Goal: Information Seeking & Learning: Learn about a topic

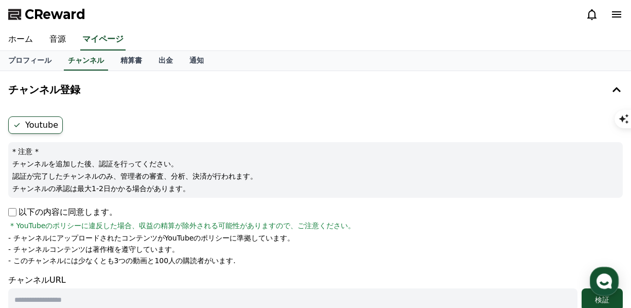
click at [129, 107] on div "CReward ホーム 音源 マイページ プロフィール チャンネル 精算書 出金 通知 チャンネル登録 Youtube * 注意 * チャンネルを追加した後、…" at bounding box center [315, 303] width 631 height 606
click at [143, 147] on p "* 注意 *" at bounding box center [315, 151] width 606 height 10
click at [42, 121] on label "Youtube" at bounding box center [35, 124] width 55 height 17
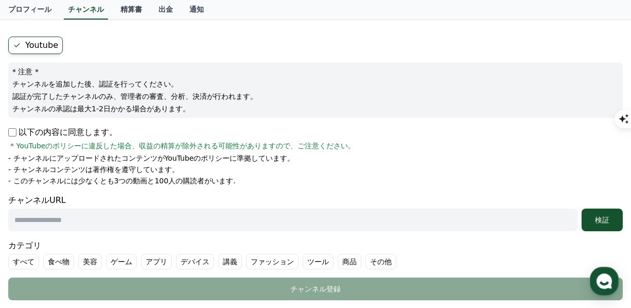
scroll to position [82, 0]
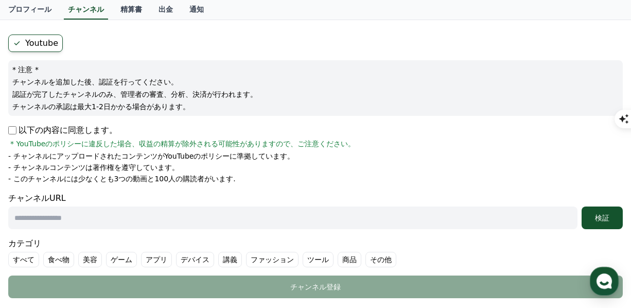
click at [309, 232] on form "Youtube * 注意 * チャンネルを追加した後、認証を行ってください。 認証が完了したチャンネルのみ、管理者の審査、分析、決済が行われます。 チャンネル…" at bounding box center [315, 165] width 614 height 263
click at [311, 225] on input "text" at bounding box center [292, 217] width 569 height 23
paste input "**********"
click at [311, 225] on input "**********" at bounding box center [292, 217] width 569 height 23
click at [318, 215] on input "**********" at bounding box center [292, 217] width 569 height 23
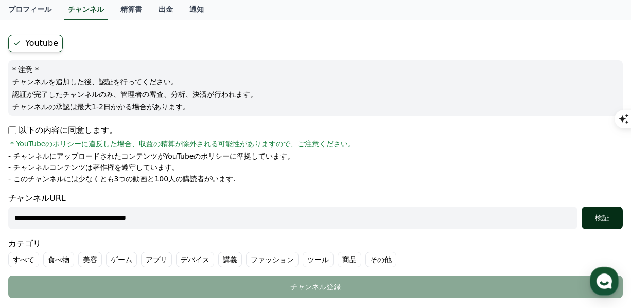
type input "**********"
click at [597, 216] on div "検証" at bounding box center [602, 218] width 33 height 10
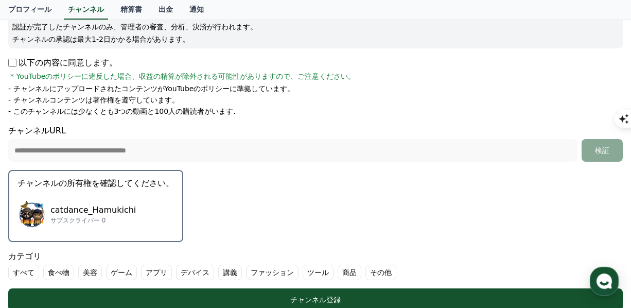
scroll to position [166, 0]
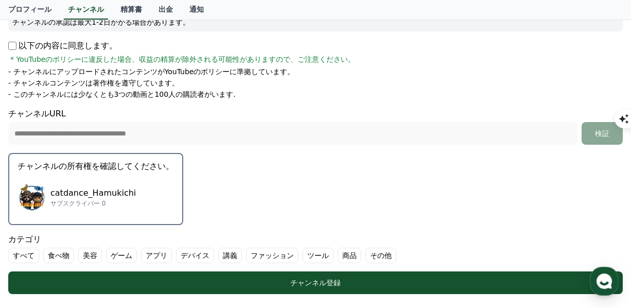
click at [103, 188] on p "catdance_Hamukichi" at bounding box center [92, 193] width 85 height 12
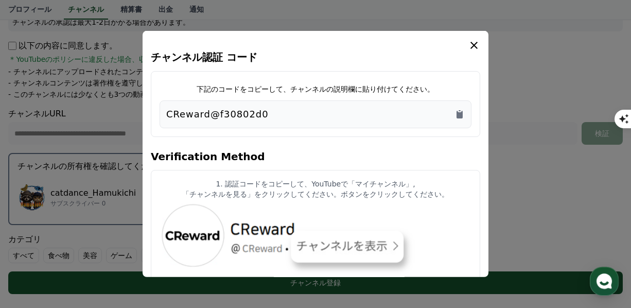
drag, startPoint x: 298, startPoint y: 107, endPoint x: 173, endPoint y: 120, distance: 126.3
click at [173, 120] on div "CReward@f30802d0" at bounding box center [315, 114] width 298 height 14
drag, startPoint x: 173, startPoint y: 120, endPoint x: 159, endPoint y: 113, distance: 15.7
drag, startPoint x: 159, startPoint y: 113, endPoint x: 329, endPoint y: 118, distance: 170.4
click at [329, 118] on div "CReward@f30802d0" at bounding box center [315, 114] width 298 height 14
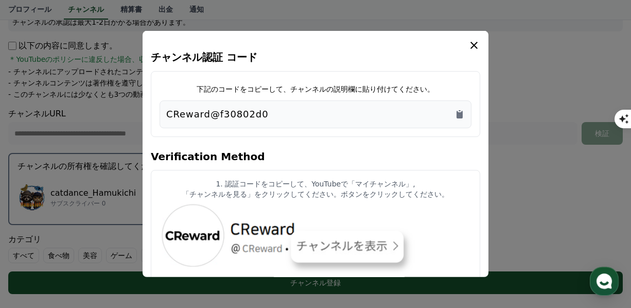
click at [291, 108] on div "CReward@f30802d0" at bounding box center [315, 114] width 298 height 14
drag, startPoint x: 282, startPoint y: 114, endPoint x: 154, endPoint y: 113, distance: 127.6
click at [154, 113] on div "下記のコードをコピーして、チャンネルの説明欄に貼り付けてください。 CReward@f30802d0" at bounding box center [315, 104] width 329 height 66
copy p "CReward@f30802d0"
click at [474, 42] on icon "modal" at bounding box center [474, 45] width 12 height 12
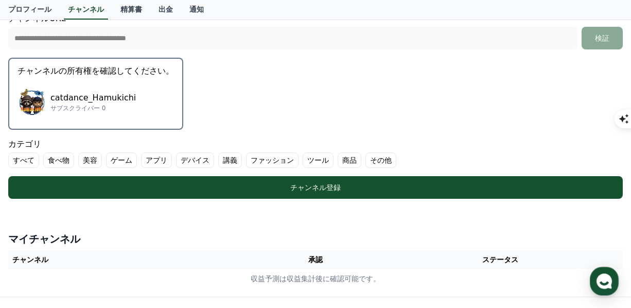
scroll to position [262, 0]
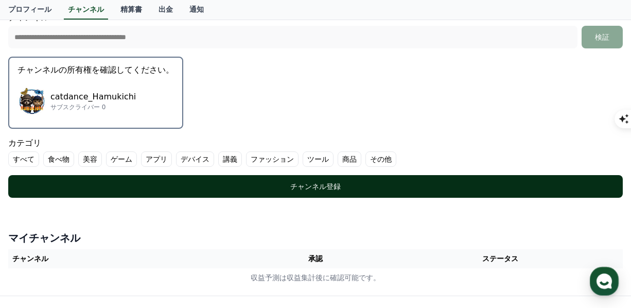
click at [287, 188] on div "チャンネル登録" at bounding box center [315, 186] width 573 height 10
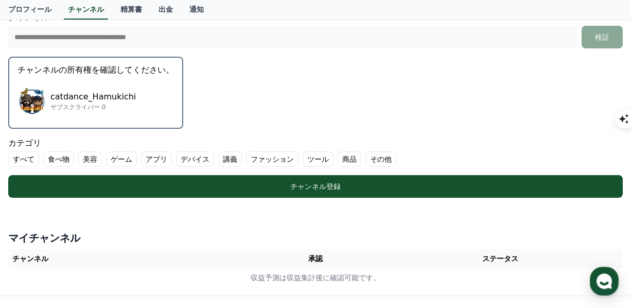
click at [365, 156] on label "その他" at bounding box center [380, 158] width 31 height 15
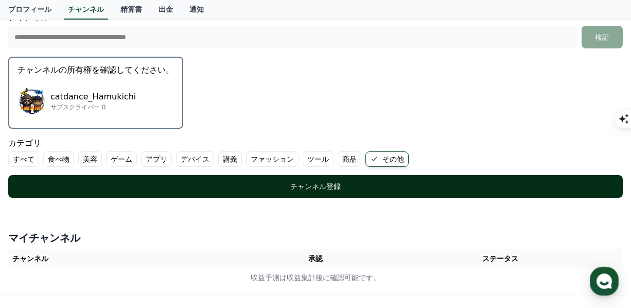
click at [330, 182] on div "チャンネル登録" at bounding box center [315, 186] width 573 height 10
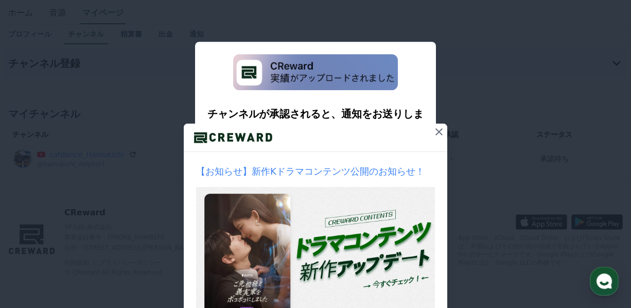
click at [434, 132] on icon at bounding box center [439, 132] width 12 height 12
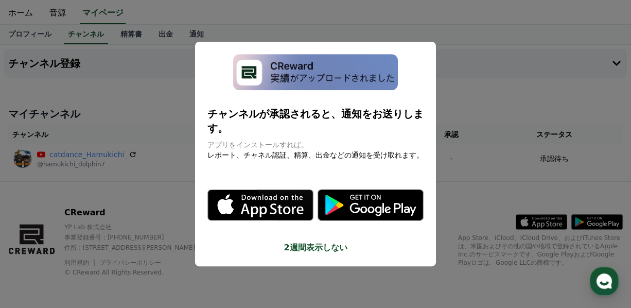
click at [513, 191] on button "close modal" at bounding box center [315, 154] width 631 height 308
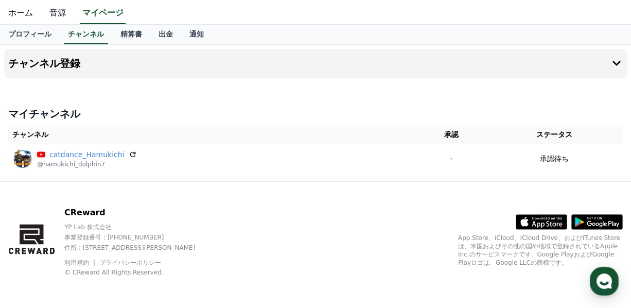
click at [50, 13] on link "音源" at bounding box center [57, 14] width 33 height 22
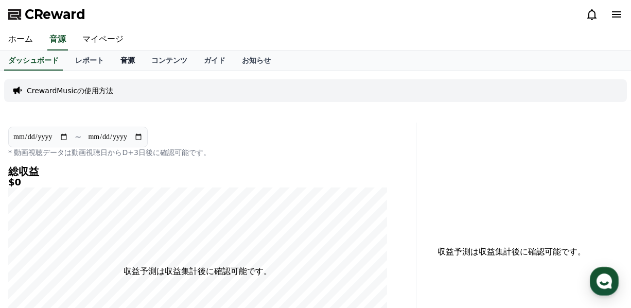
click at [112, 59] on link "音源" at bounding box center [127, 61] width 31 height 20
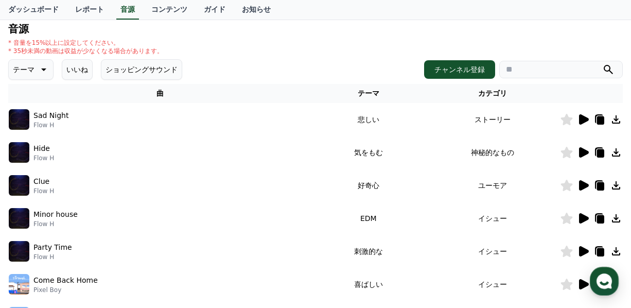
scroll to position [109, 0]
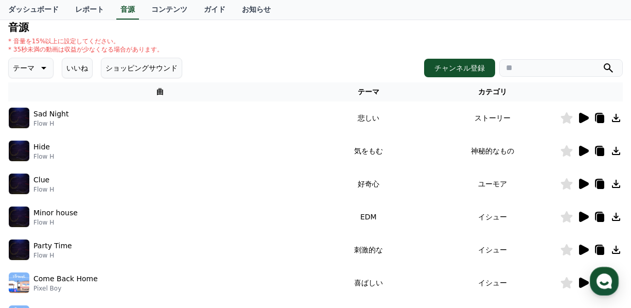
click at [580, 183] on icon at bounding box center [584, 184] width 10 height 10
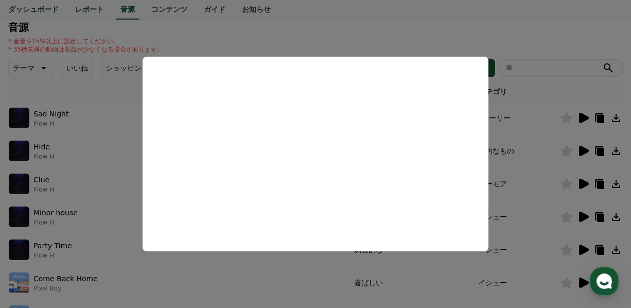
click at [551, 238] on button "close modal" at bounding box center [315, 154] width 631 height 308
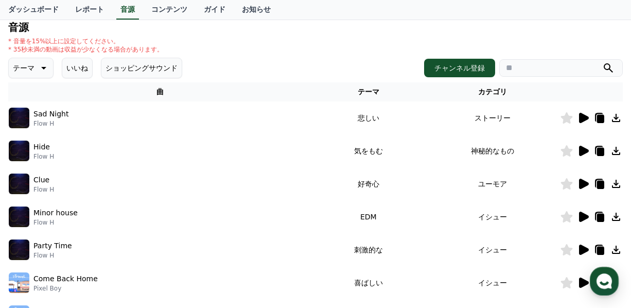
click at [584, 249] on icon at bounding box center [584, 249] width 10 height 10
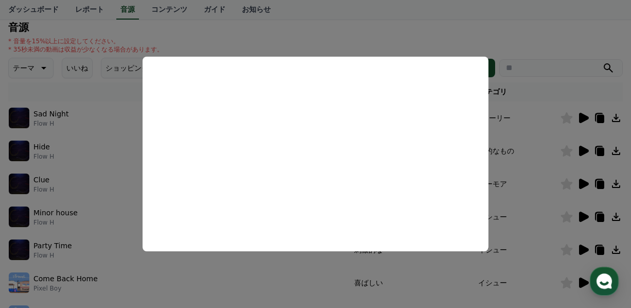
click at [555, 237] on button "close modal" at bounding box center [315, 154] width 631 height 308
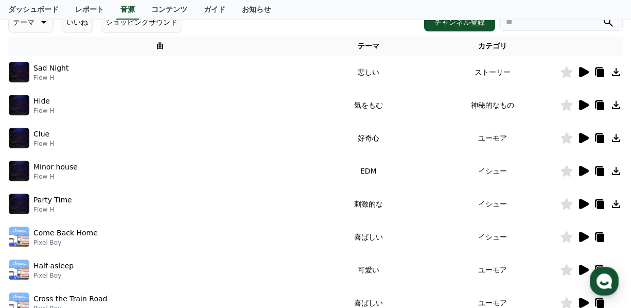
scroll to position [156, 0]
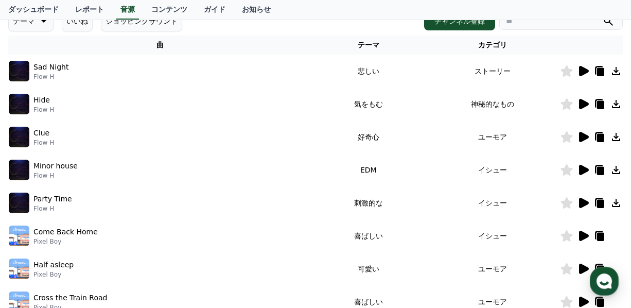
click at [581, 168] on icon at bounding box center [584, 170] width 10 height 10
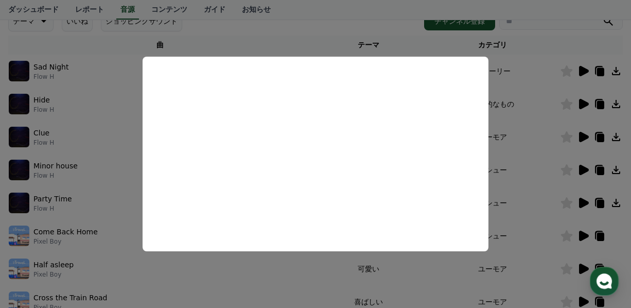
click at [562, 256] on button "close modal" at bounding box center [315, 154] width 631 height 308
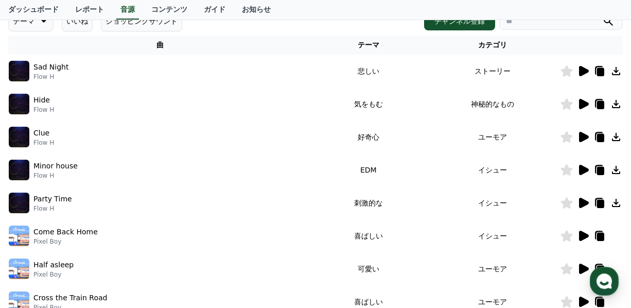
click at [581, 234] on icon at bounding box center [584, 236] width 10 height 10
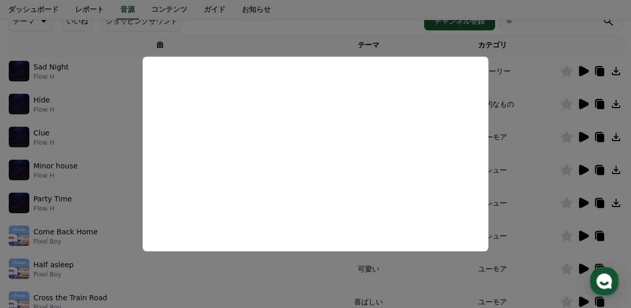
click at [507, 183] on button "close modal" at bounding box center [315, 154] width 631 height 308
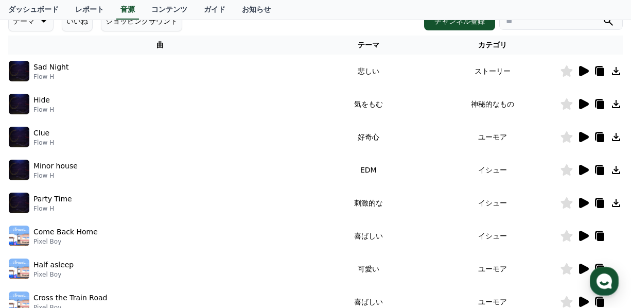
click at [584, 264] on icon at bounding box center [583, 268] width 12 height 12
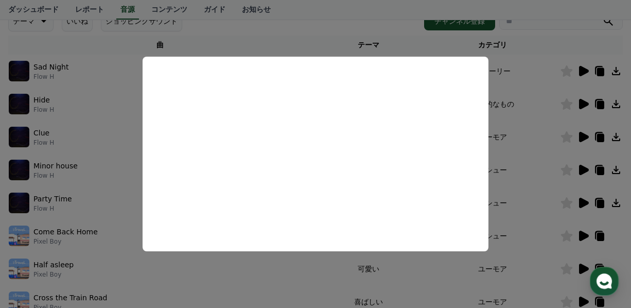
click at [546, 213] on button "close modal" at bounding box center [315, 154] width 631 height 308
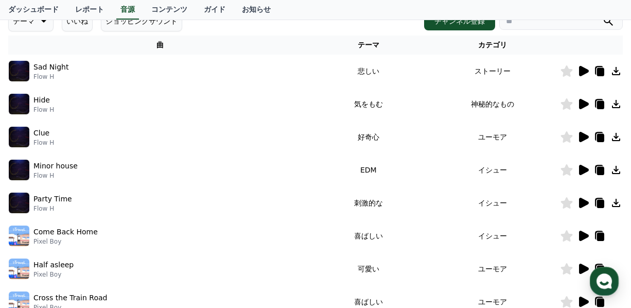
click at [580, 300] on icon at bounding box center [584, 301] width 10 height 10
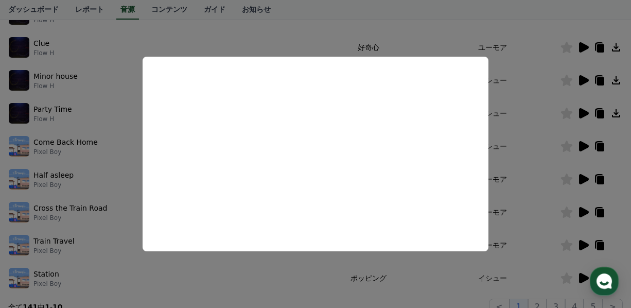
scroll to position [246, 0]
click at [537, 210] on button "close modal" at bounding box center [315, 154] width 631 height 308
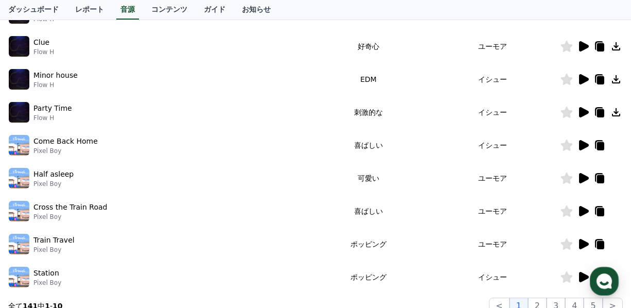
click at [582, 244] on icon at bounding box center [584, 244] width 10 height 10
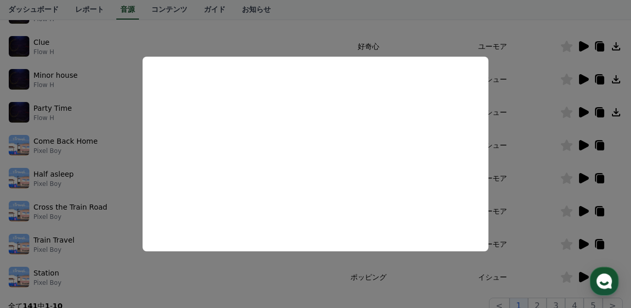
click at [522, 237] on button "close modal" at bounding box center [315, 154] width 631 height 308
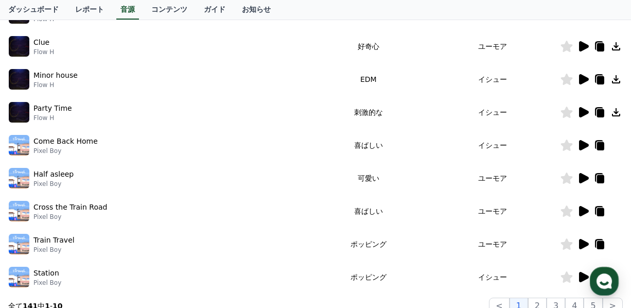
click at [580, 272] on icon at bounding box center [584, 277] width 10 height 10
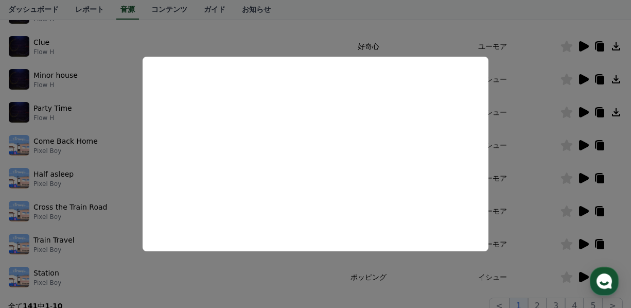
click at [532, 258] on button "close modal" at bounding box center [315, 154] width 631 height 308
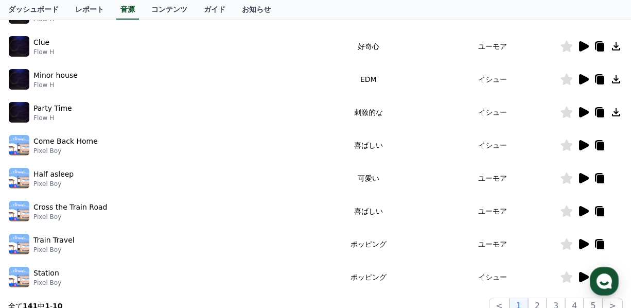
click at [566, 275] on icon at bounding box center [567, 276] width 12 height 11
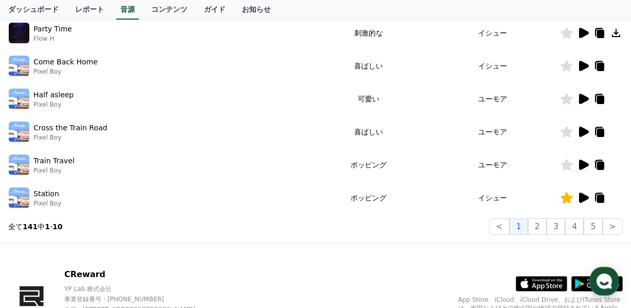
scroll to position [327, 0]
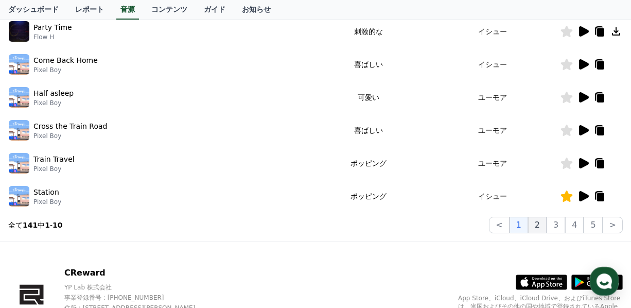
click at [542, 224] on button "2" at bounding box center [537, 225] width 19 height 16
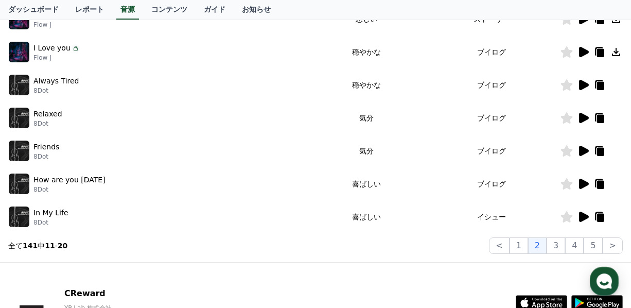
scroll to position [252, 0]
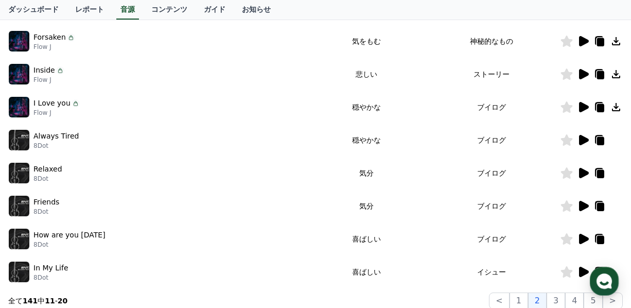
click at [584, 41] on icon at bounding box center [584, 41] width 10 height 10
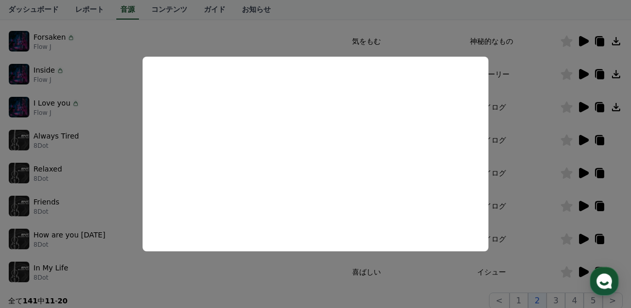
click at [556, 87] on button "close modal" at bounding box center [315, 154] width 631 height 308
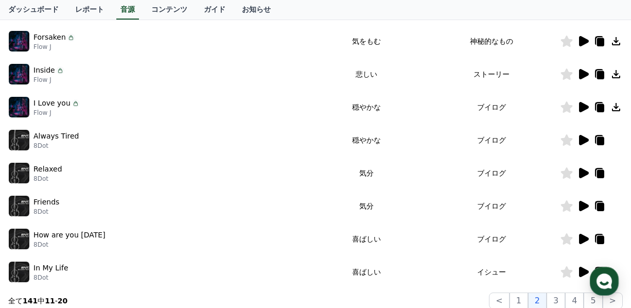
click at [583, 72] on icon at bounding box center [584, 74] width 10 height 10
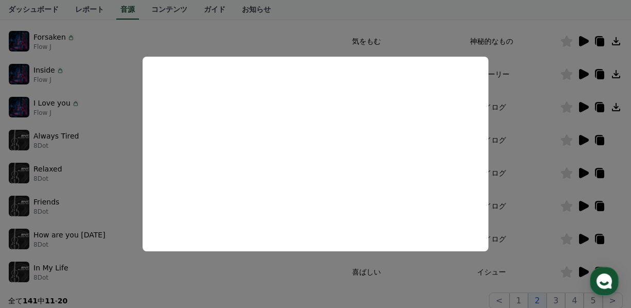
click at [558, 92] on button "close modal" at bounding box center [315, 154] width 631 height 308
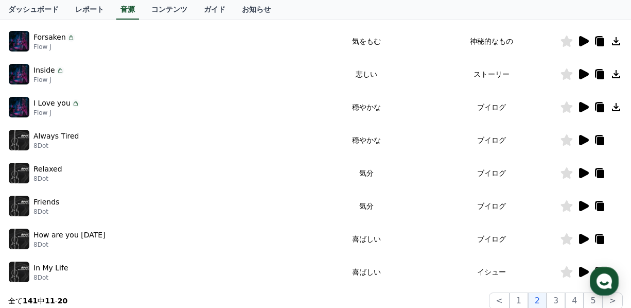
click at [583, 103] on icon at bounding box center [584, 107] width 10 height 10
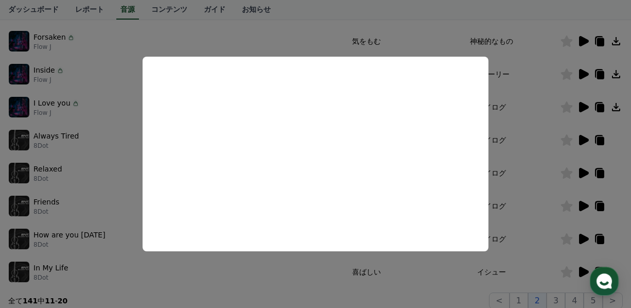
click at [583, 134] on button "close modal" at bounding box center [315, 154] width 631 height 308
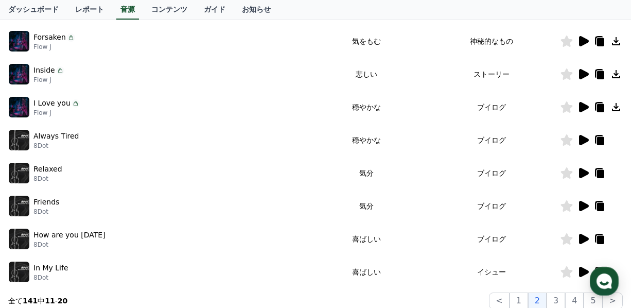
click at [583, 134] on icon at bounding box center [583, 140] width 12 height 12
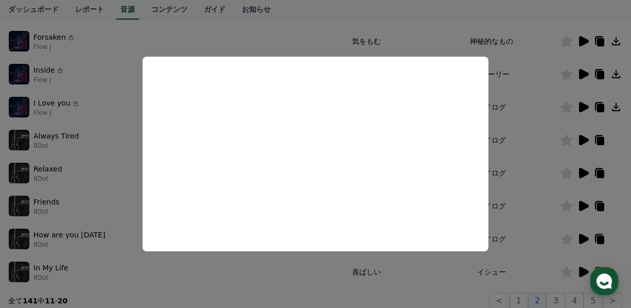
click at [537, 185] on button "close modal" at bounding box center [315, 154] width 631 height 308
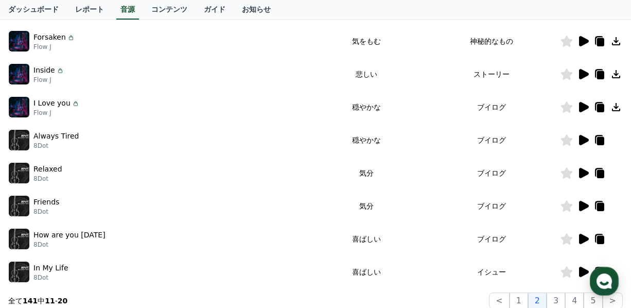
click at [585, 172] on icon at bounding box center [584, 173] width 10 height 10
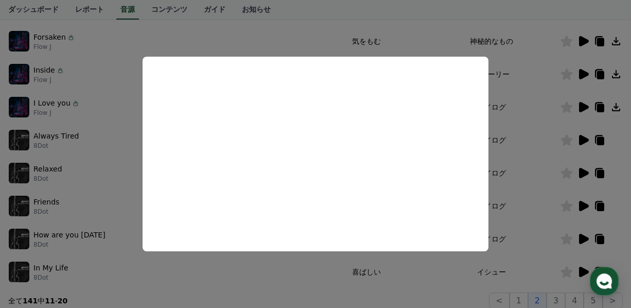
click at [551, 184] on button "close modal" at bounding box center [315, 154] width 631 height 308
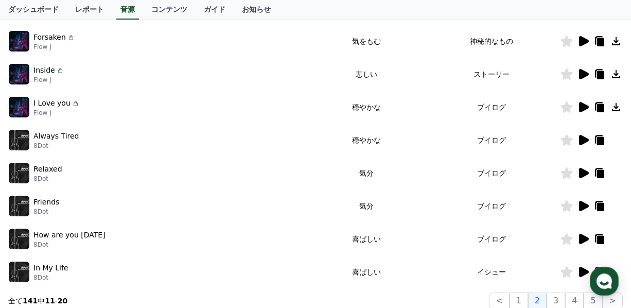
click at [586, 208] on icon at bounding box center [583, 206] width 12 height 12
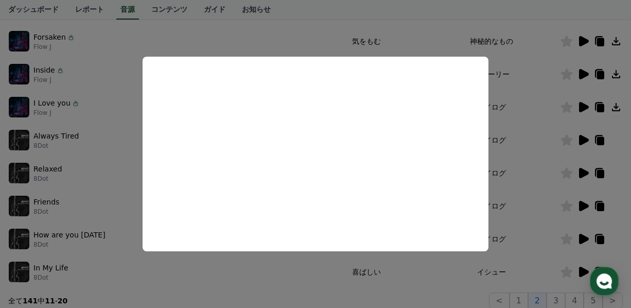
click at [553, 215] on button "close modal" at bounding box center [315, 154] width 631 height 308
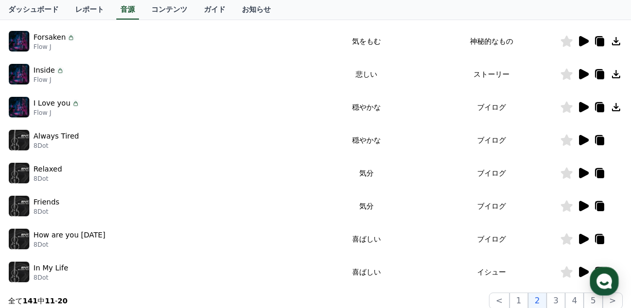
click at [581, 237] on icon at bounding box center [584, 239] width 10 height 10
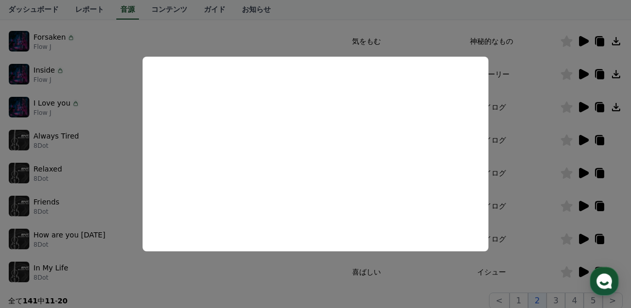
click at [527, 217] on button "close modal" at bounding box center [315, 154] width 631 height 308
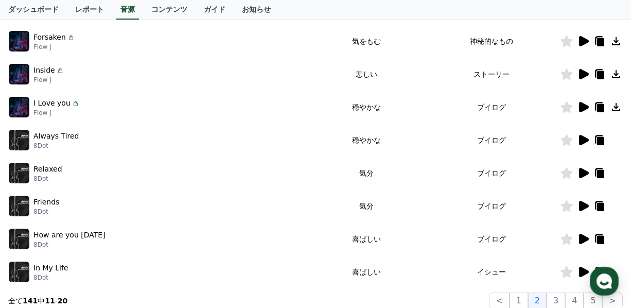
click at [567, 237] on icon at bounding box center [567, 238] width 12 height 11
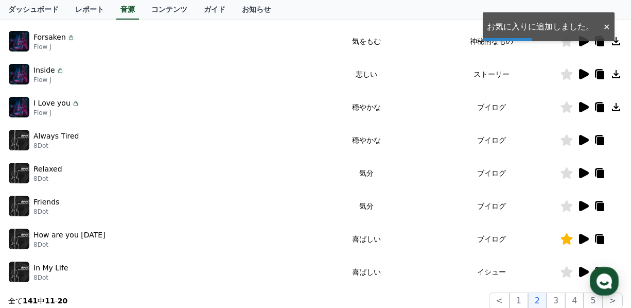
click at [585, 272] on icon at bounding box center [584, 272] width 10 height 10
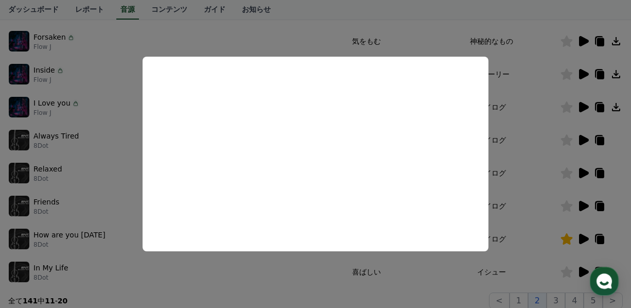
click at [542, 220] on button "close modal" at bounding box center [315, 154] width 631 height 308
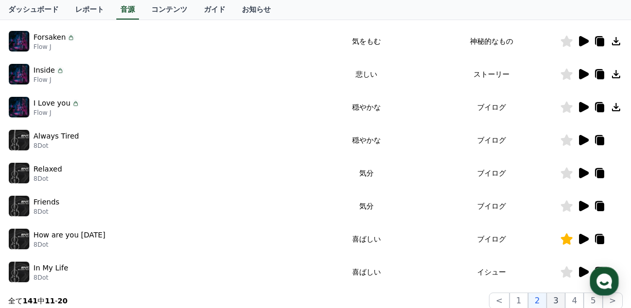
click at [556, 299] on button "3" at bounding box center [555, 300] width 19 height 16
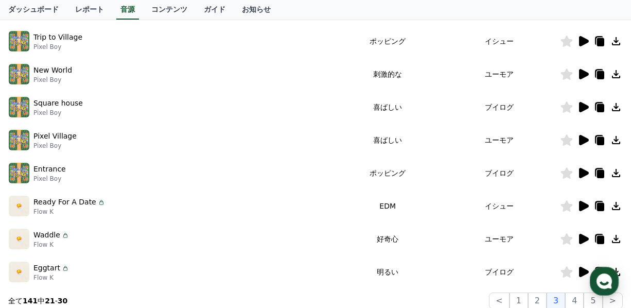
click at [580, 38] on icon at bounding box center [584, 41] width 10 height 10
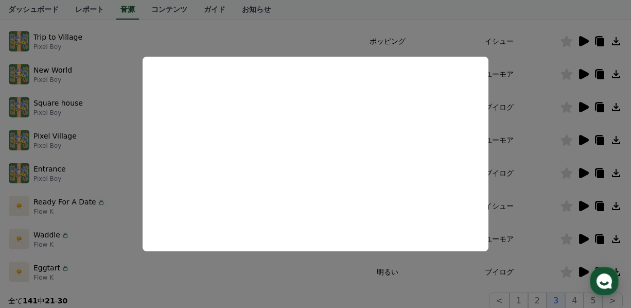
click at [510, 195] on button "close modal" at bounding box center [315, 154] width 631 height 308
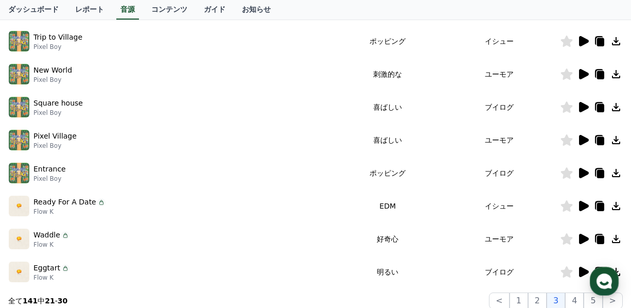
click at [588, 73] on div at bounding box center [591, 74] width 62 height 12
click at [581, 71] on icon at bounding box center [584, 74] width 10 height 10
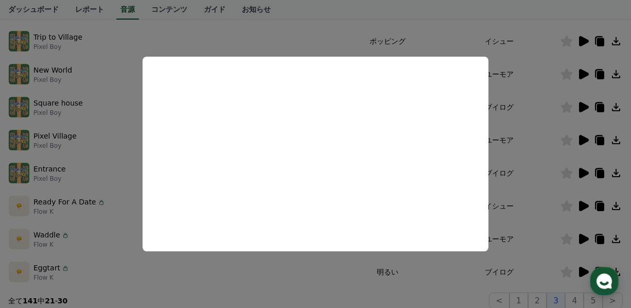
click at [584, 108] on button "close modal" at bounding box center [315, 154] width 631 height 308
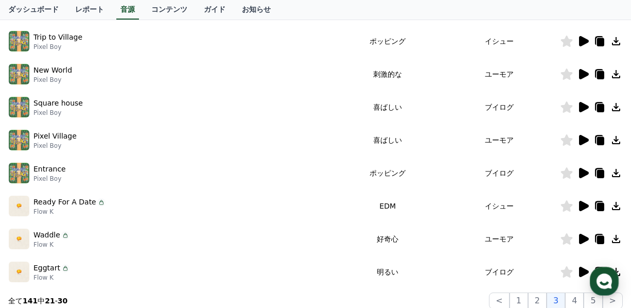
click at [579, 107] on icon at bounding box center [584, 107] width 10 height 10
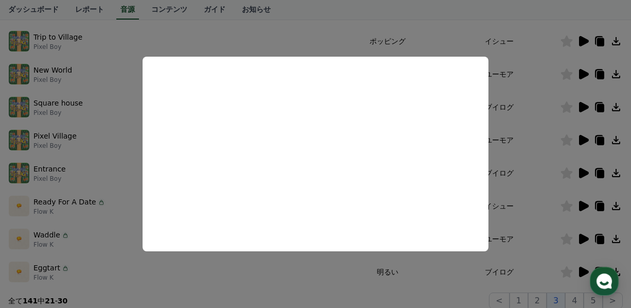
click at [555, 113] on button "close modal" at bounding box center [315, 154] width 631 height 308
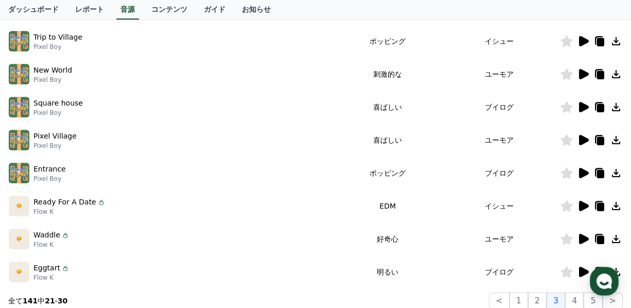
click at [555, 113] on td "ブイログ" at bounding box center [498, 107] width 121 height 33
click at [579, 141] on icon at bounding box center [584, 140] width 10 height 10
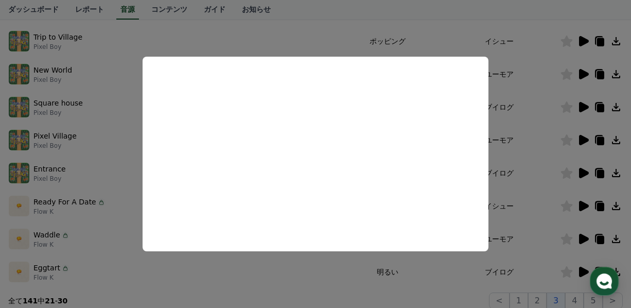
click at [585, 170] on button "close modal" at bounding box center [315, 154] width 631 height 308
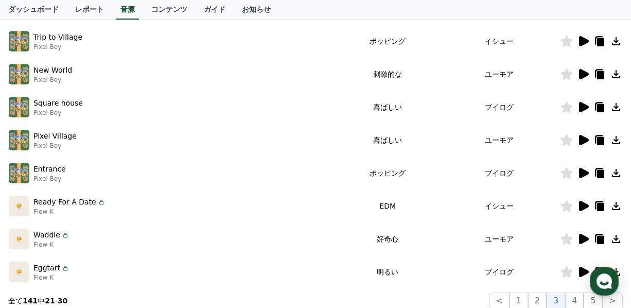
click at [584, 171] on icon at bounding box center [584, 173] width 10 height 10
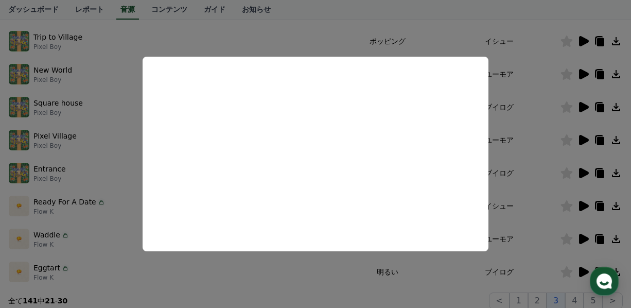
click at [541, 189] on button "close modal" at bounding box center [315, 154] width 631 height 308
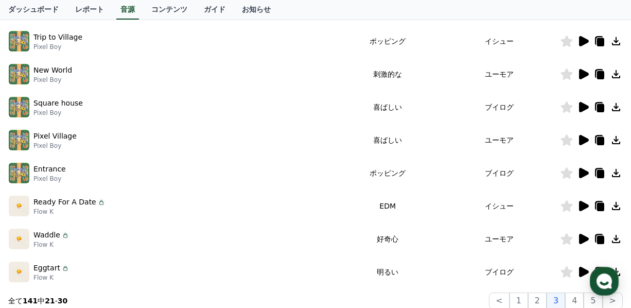
click at [584, 205] on icon at bounding box center [584, 206] width 10 height 10
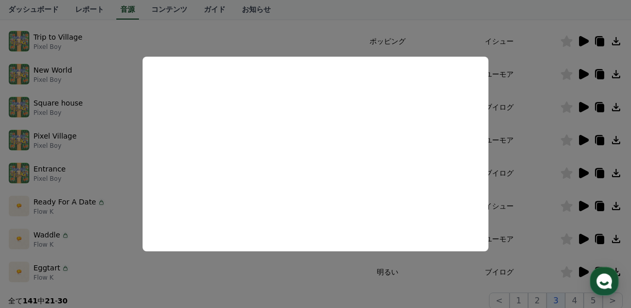
click at [519, 213] on button "close modal" at bounding box center [315, 154] width 631 height 308
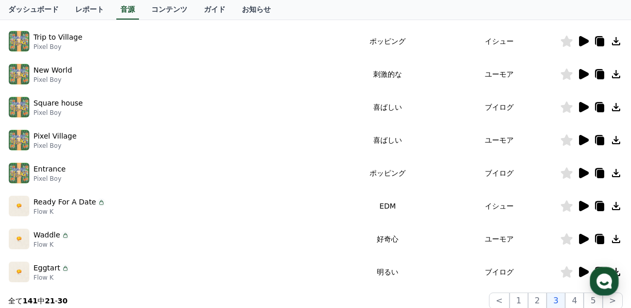
click at [569, 204] on icon at bounding box center [566, 205] width 12 height 11
click at [577, 238] on icon at bounding box center [583, 239] width 12 height 12
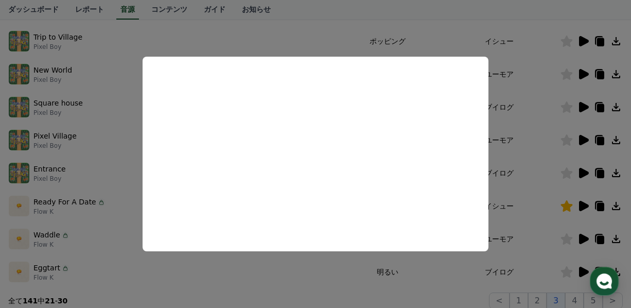
click at [535, 211] on button "close modal" at bounding box center [315, 154] width 631 height 308
click at [535, 212] on td "イシュー" at bounding box center [498, 205] width 121 height 33
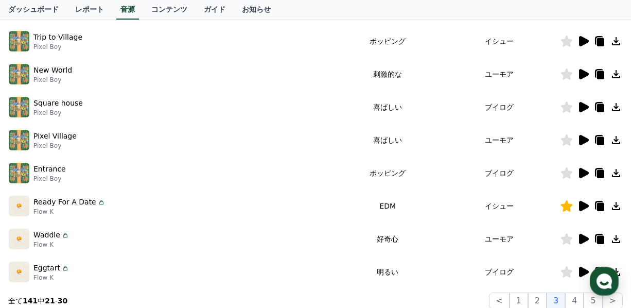
click at [578, 268] on icon at bounding box center [583, 272] width 12 height 12
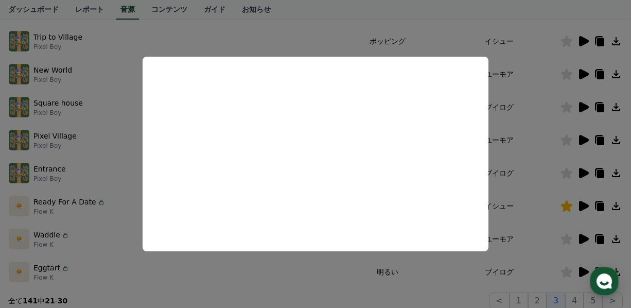
click at [503, 258] on button "close modal" at bounding box center [315, 154] width 631 height 308
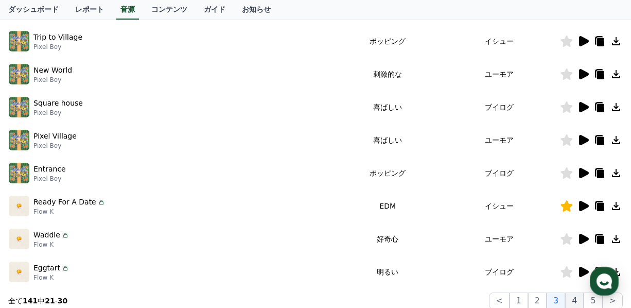
click at [574, 298] on button "4" at bounding box center [574, 300] width 19 height 16
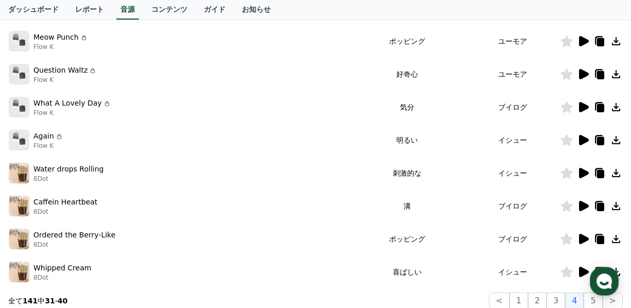
click at [581, 42] on icon at bounding box center [584, 41] width 10 height 10
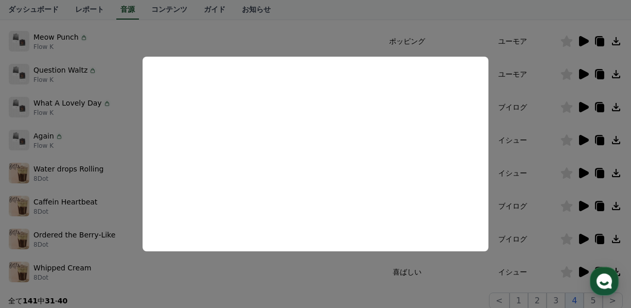
click at [581, 42] on button "close modal" at bounding box center [315, 154] width 631 height 308
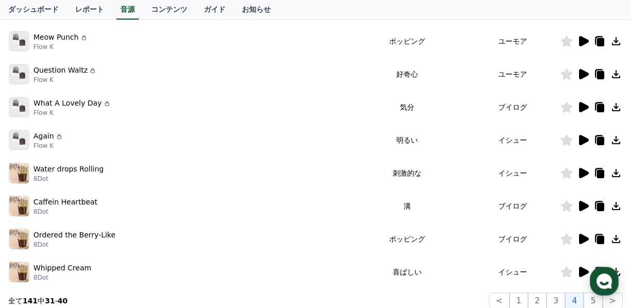
click at [580, 41] on icon at bounding box center [584, 41] width 10 height 10
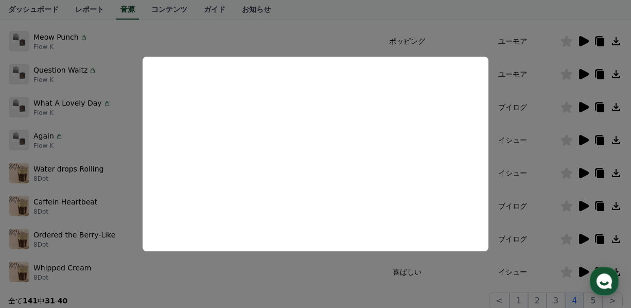
click at [564, 60] on button "close modal" at bounding box center [315, 154] width 631 height 308
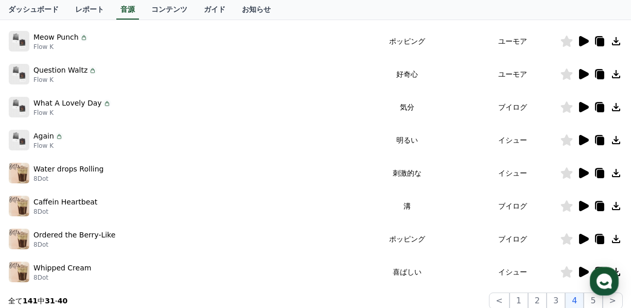
click at [585, 73] on icon at bounding box center [584, 74] width 10 height 10
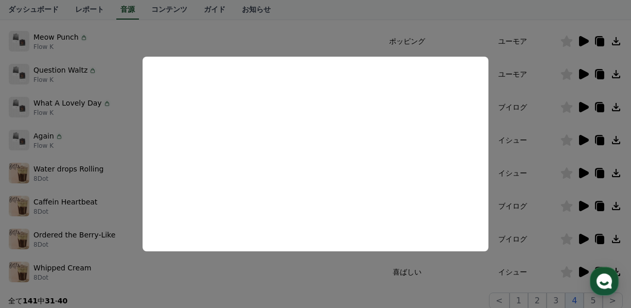
click at [547, 54] on button "close modal" at bounding box center [315, 154] width 631 height 308
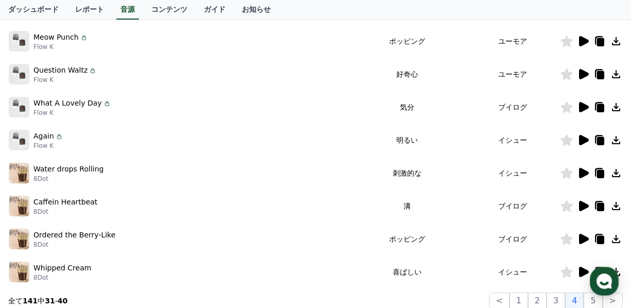
click at [582, 37] on icon at bounding box center [584, 41] width 10 height 10
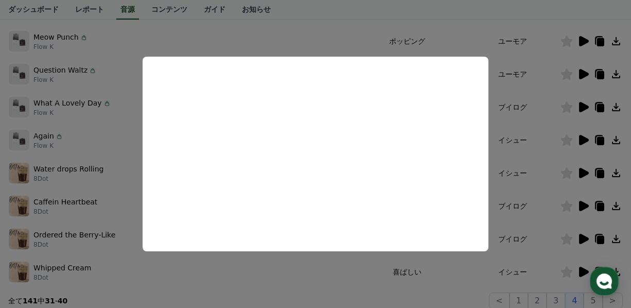
click at [546, 119] on button "close modal" at bounding box center [315, 154] width 631 height 308
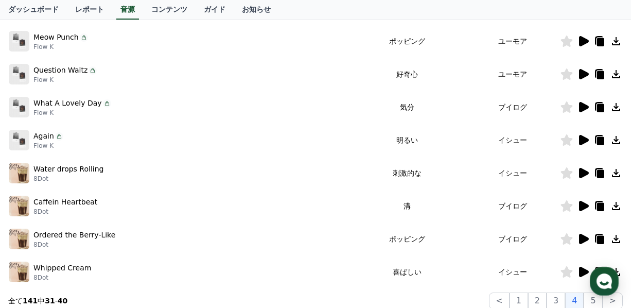
click at [584, 105] on icon at bounding box center [584, 107] width 10 height 10
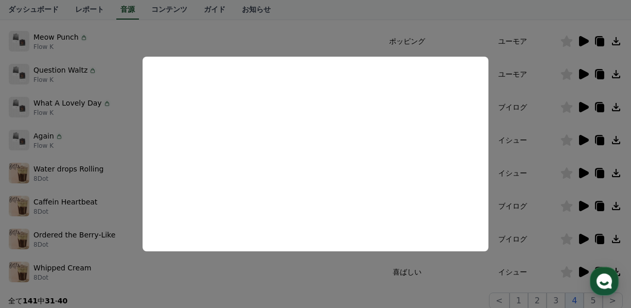
click at [544, 121] on button "close modal" at bounding box center [315, 154] width 631 height 308
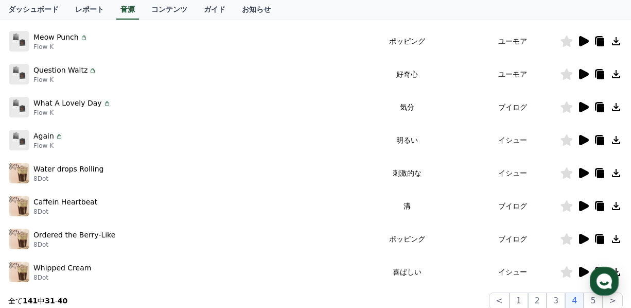
click at [584, 143] on icon at bounding box center [584, 140] width 10 height 10
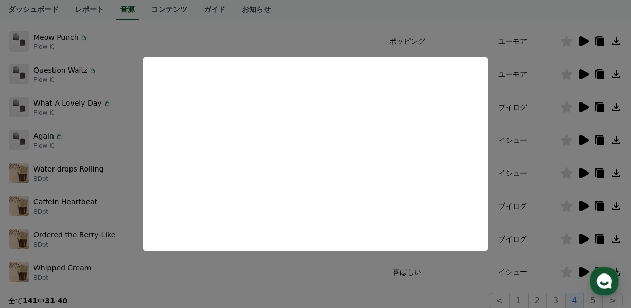
click at [535, 179] on button "close modal" at bounding box center [315, 154] width 631 height 308
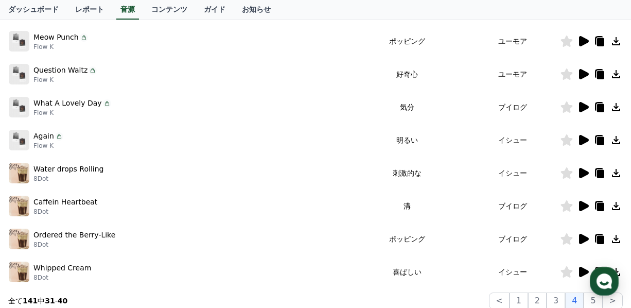
click at [534, 179] on td "イシュー" at bounding box center [513, 172] width 94 height 33
click at [581, 166] on td at bounding box center [591, 172] width 63 height 33
click at [581, 171] on icon at bounding box center [584, 173] width 10 height 10
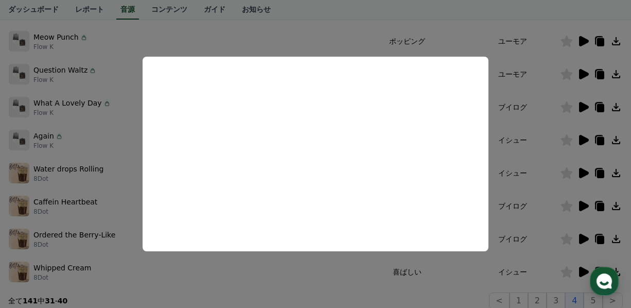
click at [553, 181] on button "close modal" at bounding box center [315, 154] width 631 height 308
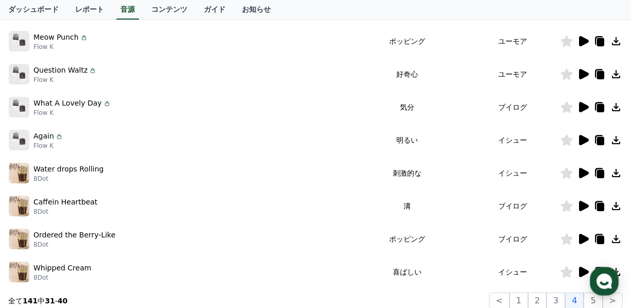
click at [584, 205] on icon at bounding box center [584, 206] width 10 height 10
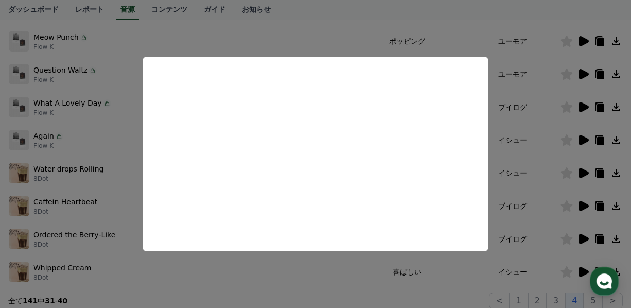
click at [500, 186] on button "close modal" at bounding box center [315, 154] width 631 height 308
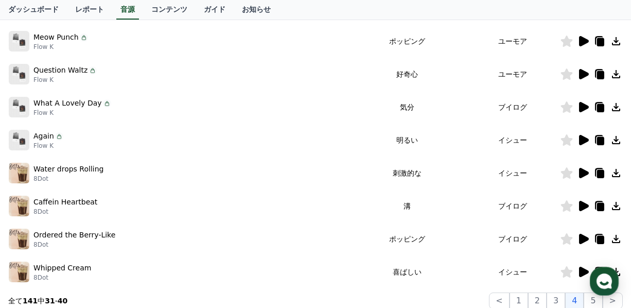
click at [587, 241] on icon at bounding box center [583, 239] width 12 height 12
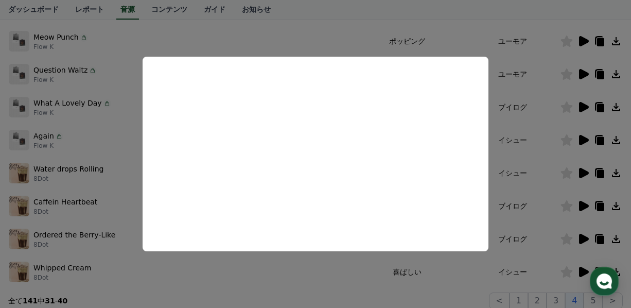
click at [569, 271] on button "close modal" at bounding box center [315, 154] width 631 height 308
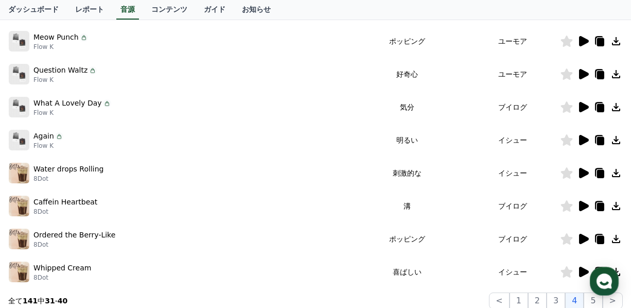
click at [580, 271] on icon at bounding box center [584, 272] width 10 height 10
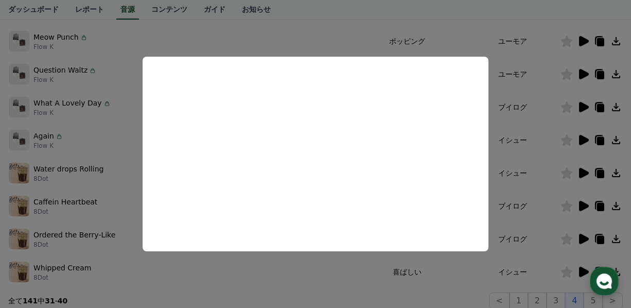
click at [345, 295] on button "close modal" at bounding box center [315, 154] width 631 height 308
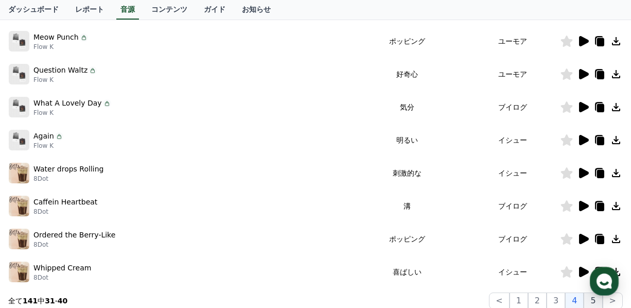
click at [592, 298] on button "5" at bounding box center [593, 300] width 19 height 16
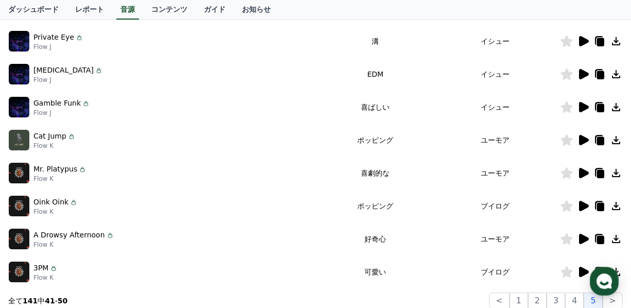
click at [583, 37] on icon at bounding box center [583, 41] width 12 height 12
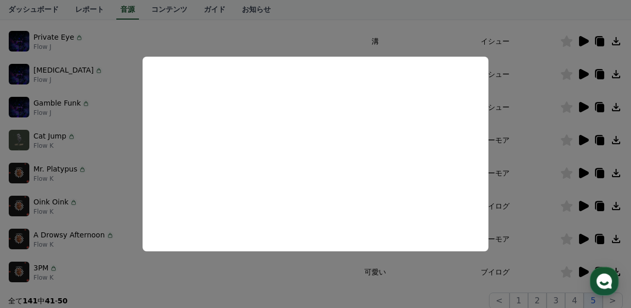
click at [534, 86] on button "close modal" at bounding box center [315, 154] width 631 height 308
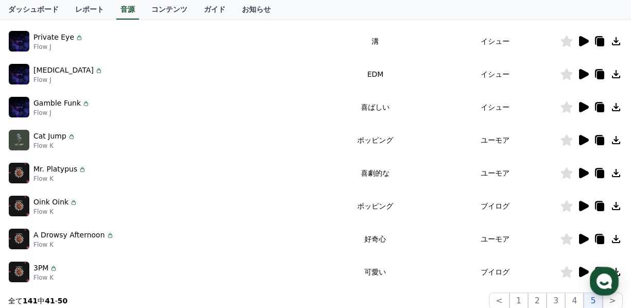
click at [581, 76] on icon at bounding box center [584, 74] width 10 height 10
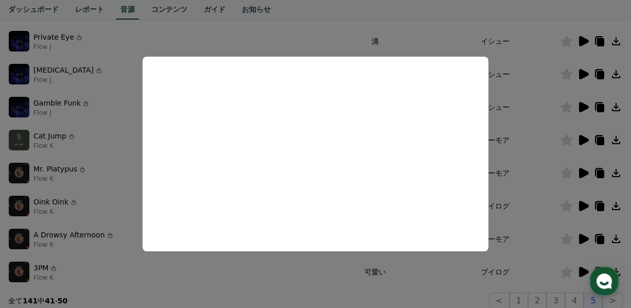
click at [527, 119] on button "close modal" at bounding box center [315, 154] width 631 height 308
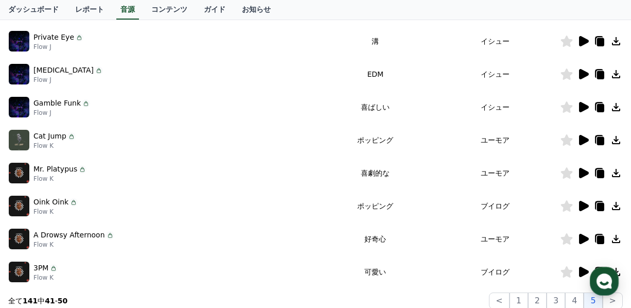
click at [586, 102] on icon at bounding box center [583, 107] width 12 height 12
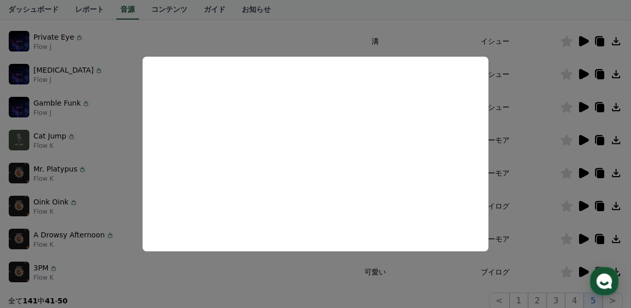
click at [509, 150] on button "close modal" at bounding box center [315, 154] width 631 height 308
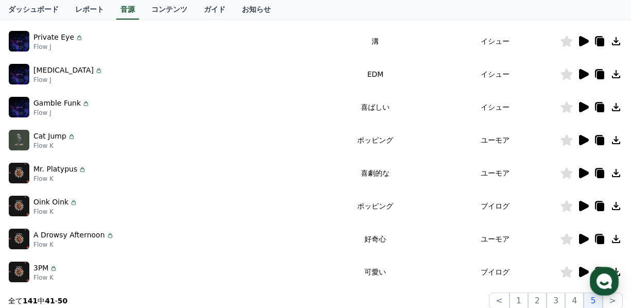
click at [584, 139] on icon at bounding box center [584, 140] width 10 height 10
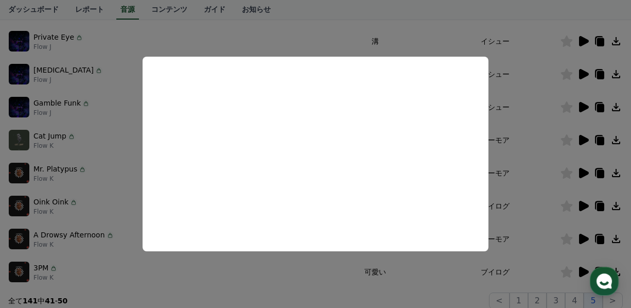
click at [532, 150] on button "close modal" at bounding box center [315, 154] width 631 height 308
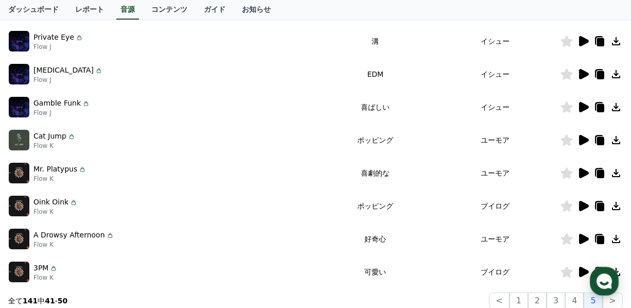
click at [571, 136] on icon at bounding box center [566, 139] width 12 height 11
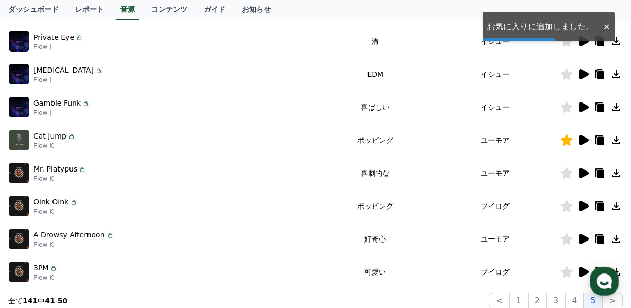
click at [583, 166] on td at bounding box center [591, 172] width 63 height 33
click at [581, 171] on icon at bounding box center [584, 173] width 10 height 10
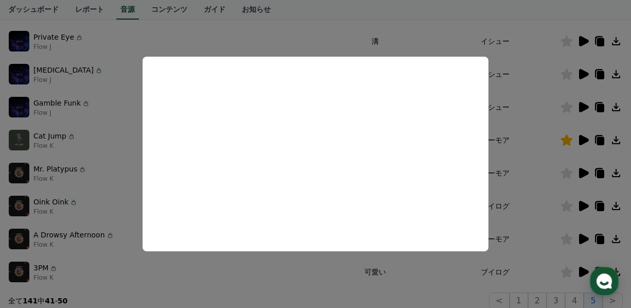
click at [544, 195] on button "close modal" at bounding box center [315, 154] width 631 height 308
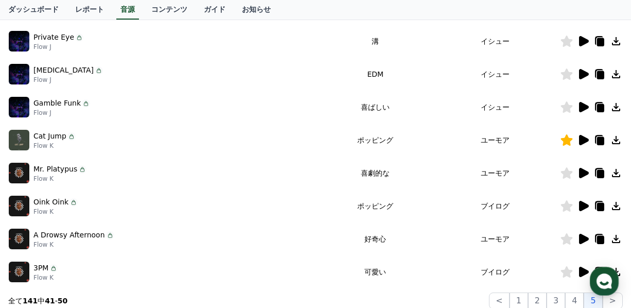
click at [581, 210] on icon at bounding box center [584, 206] width 10 height 10
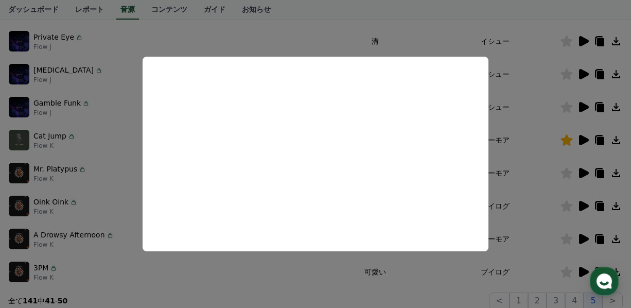
click at [516, 180] on button "close modal" at bounding box center [315, 154] width 631 height 308
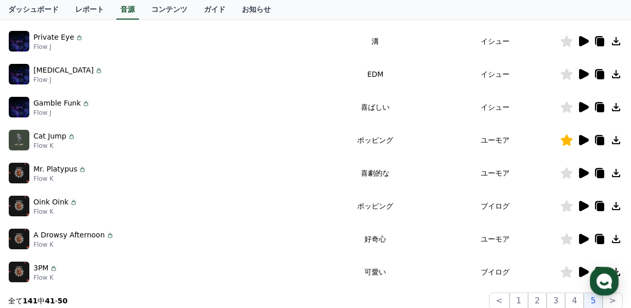
click at [579, 237] on icon at bounding box center [584, 239] width 10 height 10
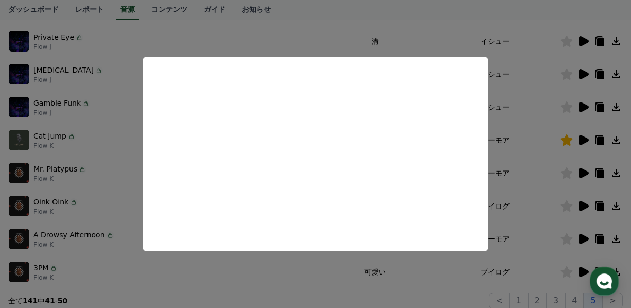
click at [554, 221] on button "close modal" at bounding box center [315, 154] width 631 height 308
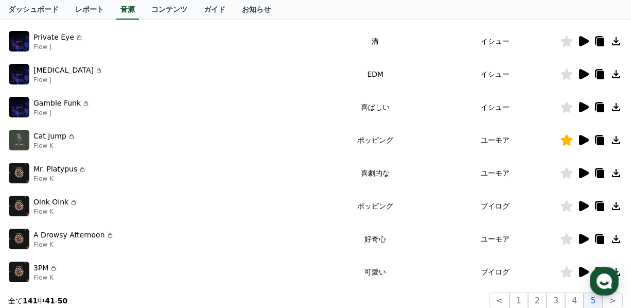
click at [580, 269] on icon at bounding box center [584, 272] width 10 height 10
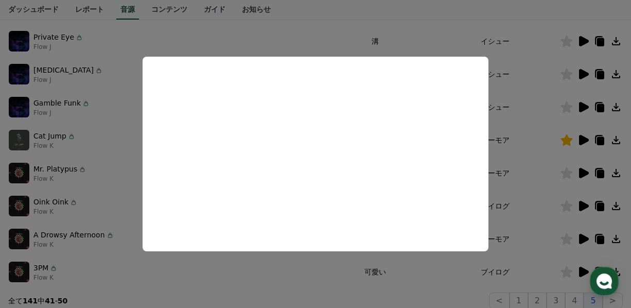
click at [225, 259] on button "close modal" at bounding box center [315, 154] width 631 height 308
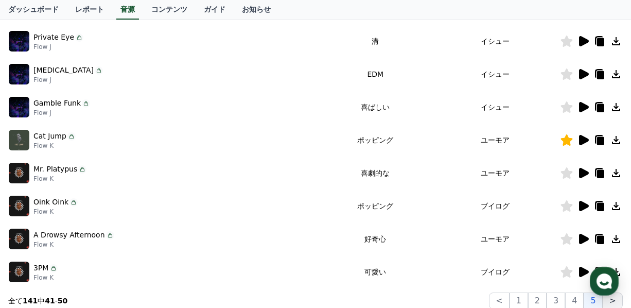
click at [611, 297] on button ">" at bounding box center [613, 300] width 20 height 16
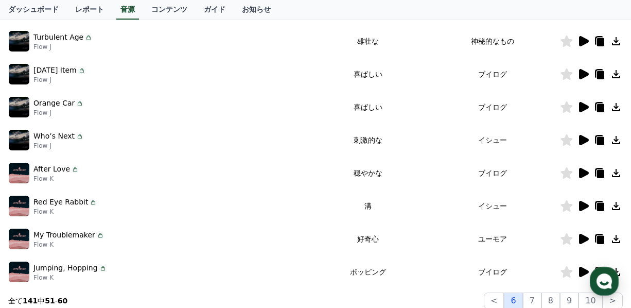
click at [517, 301] on button "6" at bounding box center [513, 300] width 19 height 16
click at [580, 103] on icon at bounding box center [584, 107] width 10 height 10
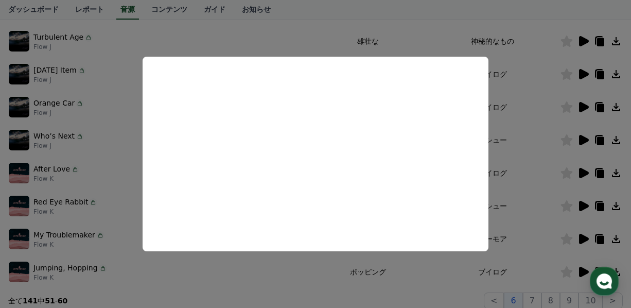
click at [501, 90] on button "close modal" at bounding box center [315, 154] width 631 height 308
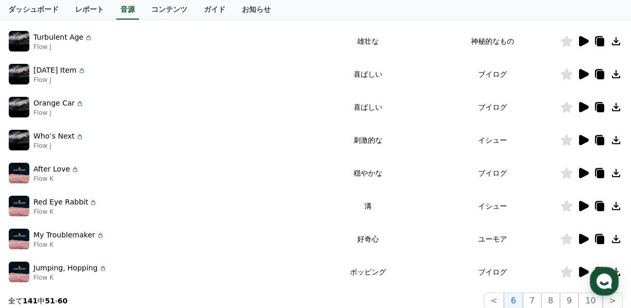
click at [581, 142] on icon at bounding box center [584, 140] width 10 height 10
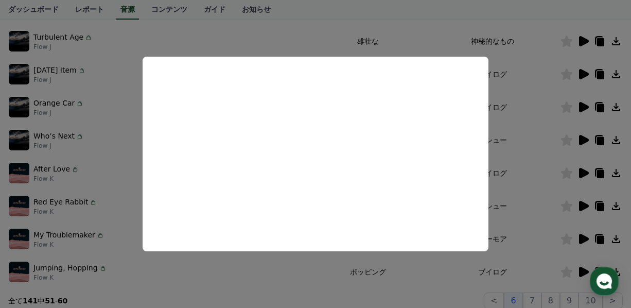
click at [520, 153] on button "close modal" at bounding box center [315, 154] width 631 height 308
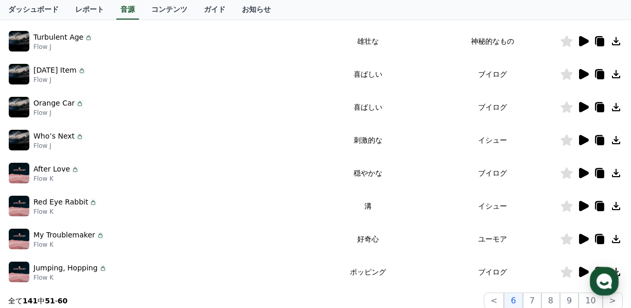
click at [563, 139] on icon at bounding box center [567, 139] width 12 height 11
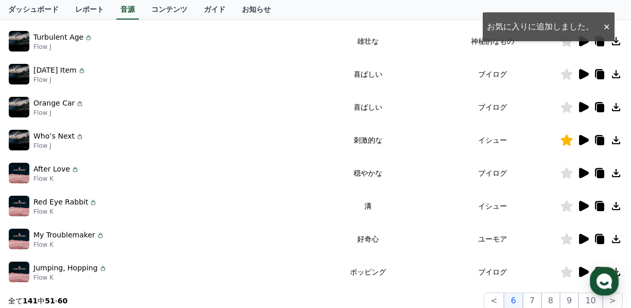
drag, startPoint x: 556, startPoint y: 222, endPoint x: 547, endPoint y: 222, distance: 8.7
click at [548, 222] on tbody "Wiggle Wiggle Flow K ポッピング ブイログ War is Coming Flow J 雄壮な 神秘的なもの Turbulent Age F…" at bounding box center [315, 123] width 614 height 329
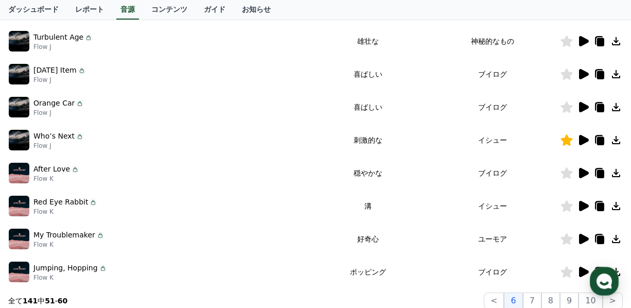
click at [579, 234] on icon at bounding box center [583, 239] width 12 height 12
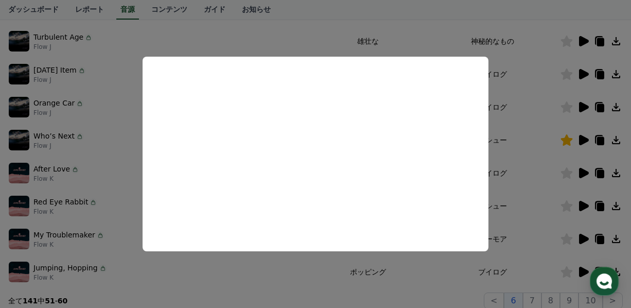
click at [507, 250] on button "close modal" at bounding box center [315, 154] width 631 height 308
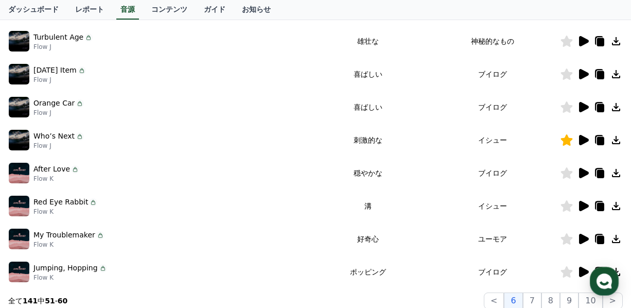
click at [585, 266] on icon at bounding box center [583, 272] width 12 height 12
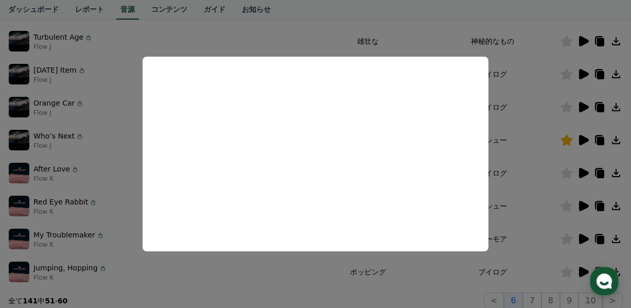
click at [531, 253] on button "close modal" at bounding box center [315, 154] width 631 height 308
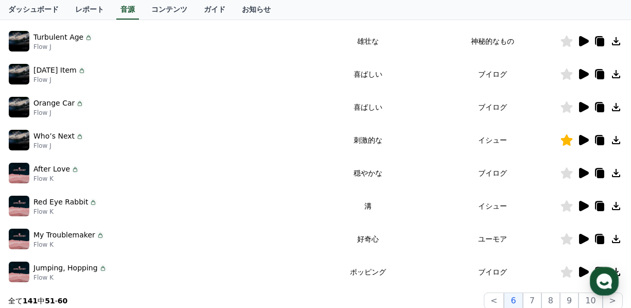
click at [566, 269] on icon at bounding box center [567, 271] width 12 height 11
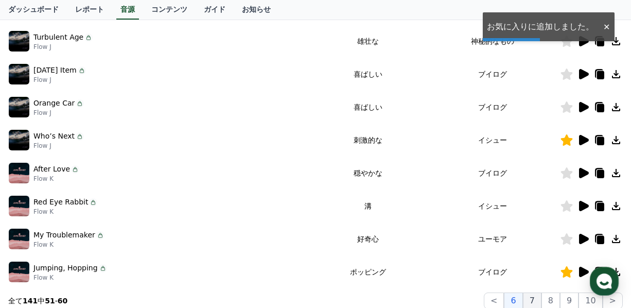
click at [539, 297] on button "7" at bounding box center [532, 300] width 19 height 16
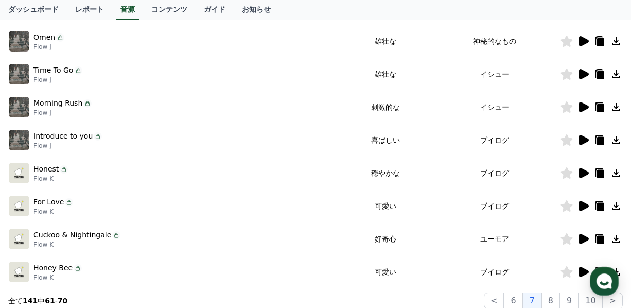
click at [586, 134] on icon at bounding box center [583, 140] width 12 height 12
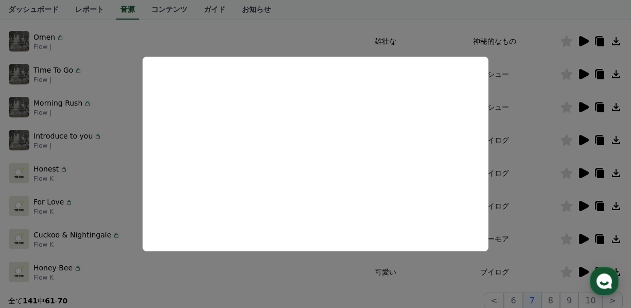
click at [523, 177] on button "close modal" at bounding box center [315, 154] width 631 height 308
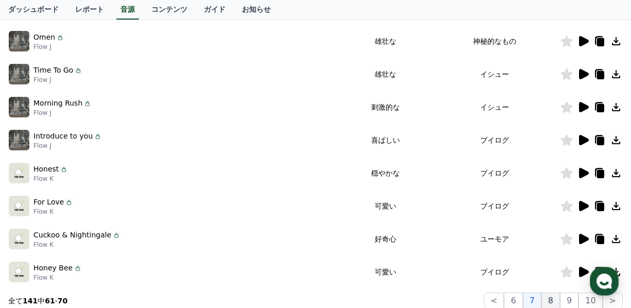
click at [552, 296] on button "8" at bounding box center [550, 300] width 19 height 16
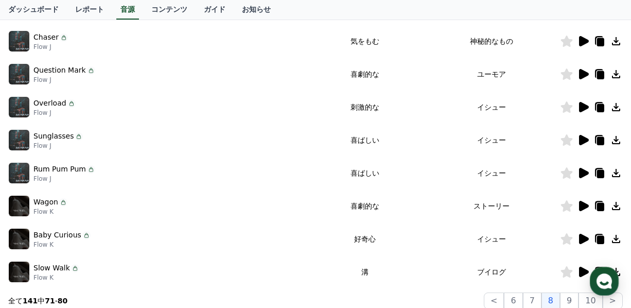
click at [585, 241] on icon at bounding box center [584, 239] width 10 height 10
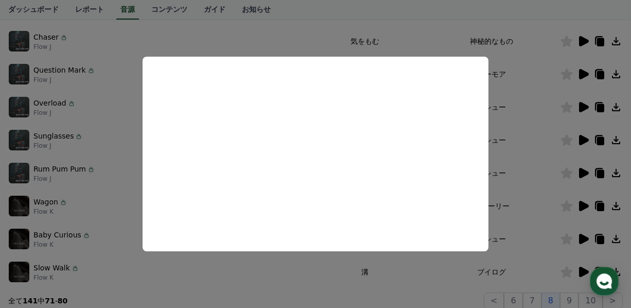
click at [534, 256] on button "close modal" at bounding box center [315, 154] width 631 height 308
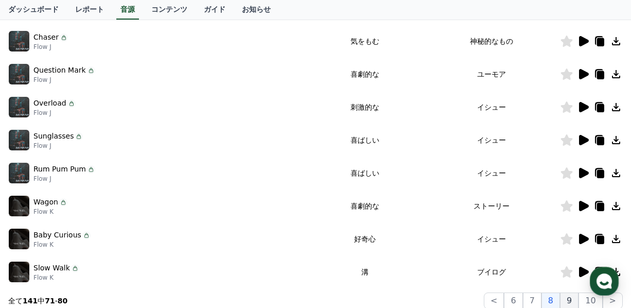
click at [575, 297] on button "9" at bounding box center [569, 300] width 19 height 16
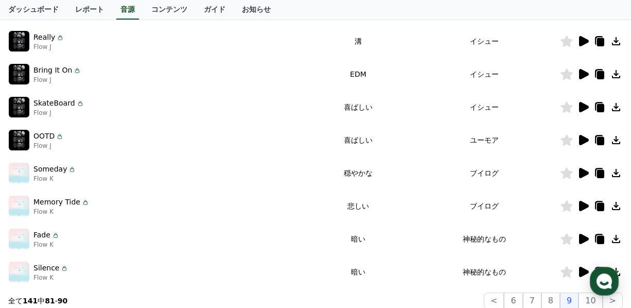
click at [583, 39] on icon at bounding box center [584, 41] width 10 height 10
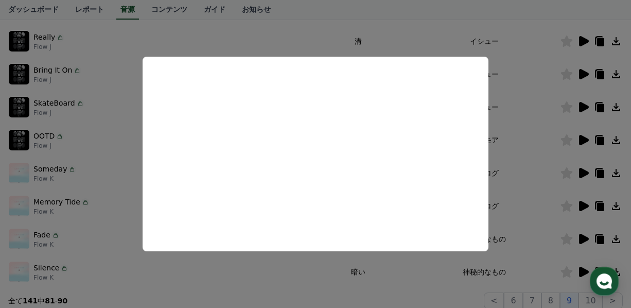
click at [521, 128] on button "close modal" at bounding box center [315, 154] width 631 height 308
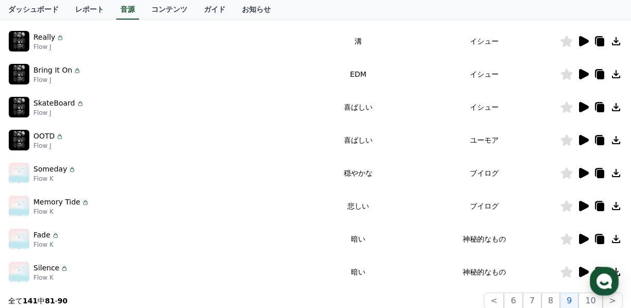
click at [583, 132] on td at bounding box center [591, 140] width 63 height 33
click at [583, 135] on icon at bounding box center [583, 140] width 12 height 12
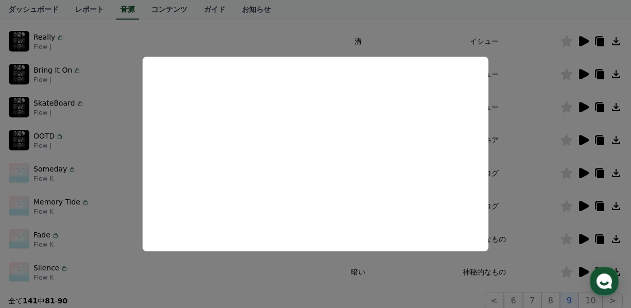
click at [519, 152] on button "close modal" at bounding box center [315, 154] width 631 height 308
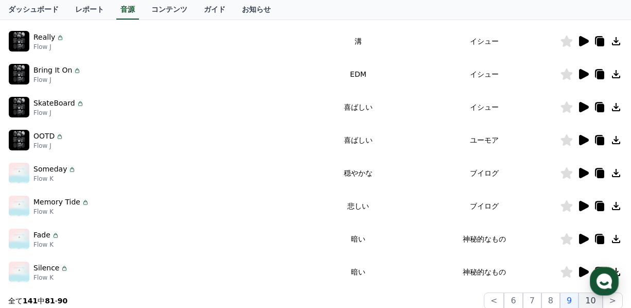
click at [594, 304] on button "10" at bounding box center [590, 300] width 24 height 16
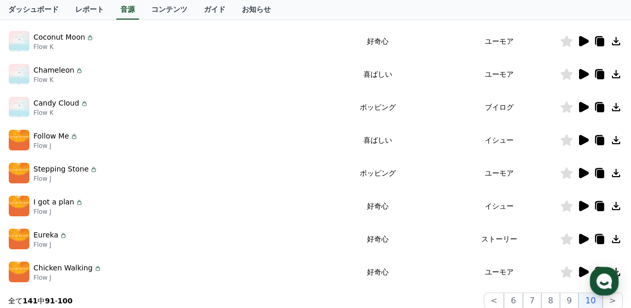
drag, startPoint x: 594, startPoint y: 304, endPoint x: 316, endPoint y: 77, distance: 358.0
click at [316, 77] on div "Chameleon Flow K" at bounding box center [163, 74] width 308 height 21
click at [587, 39] on icon at bounding box center [583, 41] width 12 height 12
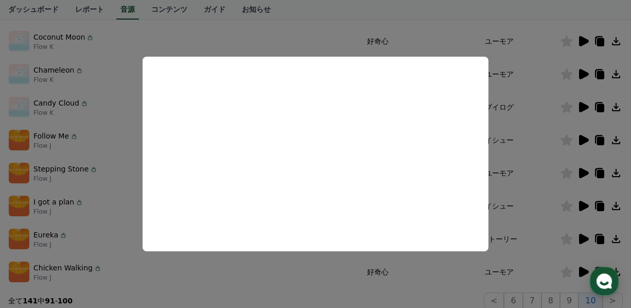
click at [553, 130] on button "close modal" at bounding box center [315, 154] width 631 height 308
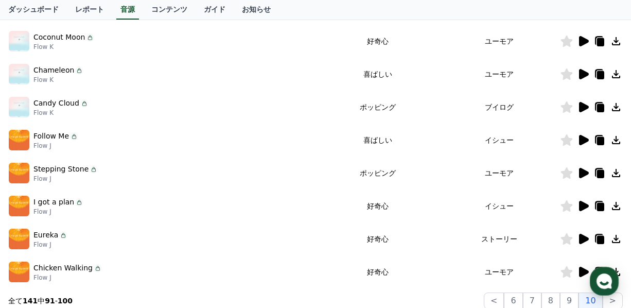
click at [580, 135] on icon at bounding box center [583, 140] width 12 height 12
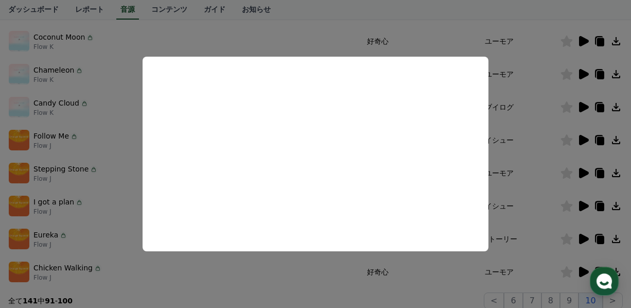
click at [553, 191] on button "close modal" at bounding box center [315, 154] width 631 height 308
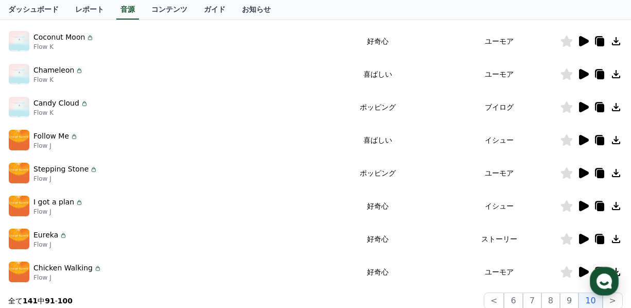
click at [567, 138] on icon at bounding box center [567, 139] width 12 height 11
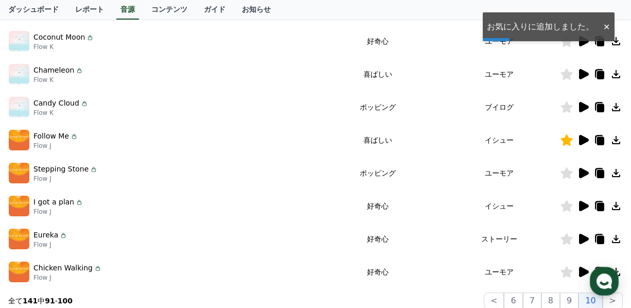
click at [583, 169] on icon at bounding box center [584, 173] width 10 height 10
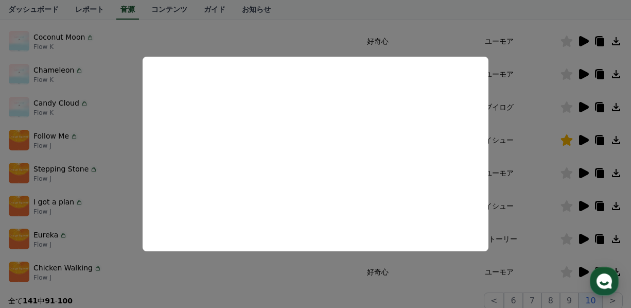
drag, startPoint x: 514, startPoint y: 184, endPoint x: 504, endPoint y: 183, distance: 10.3
click at [504, 183] on button "close modal" at bounding box center [315, 154] width 631 height 308
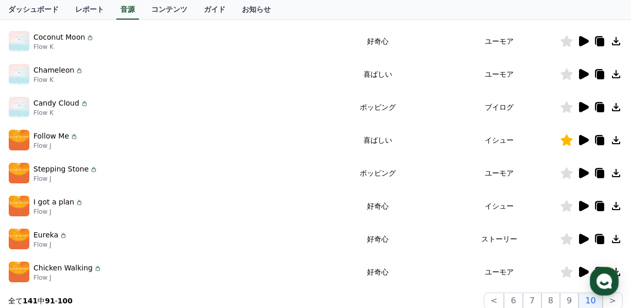
click at [584, 206] on icon at bounding box center [584, 206] width 10 height 10
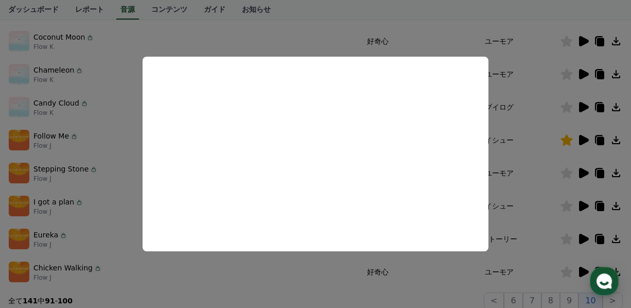
click at [549, 219] on button "close modal" at bounding box center [315, 154] width 631 height 308
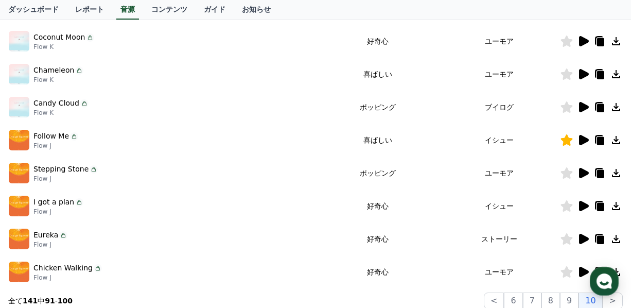
click at [584, 240] on icon at bounding box center [584, 239] width 10 height 10
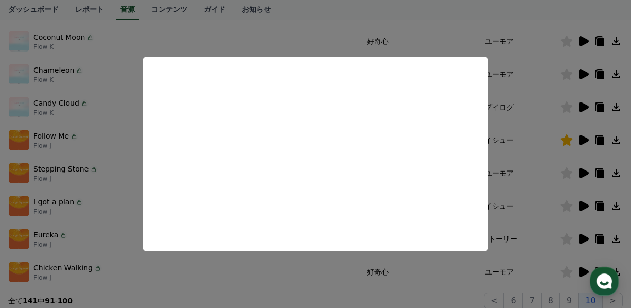
click at [533, 213] on button "close modal" at bounding box center [315, 154] width 631 height 308
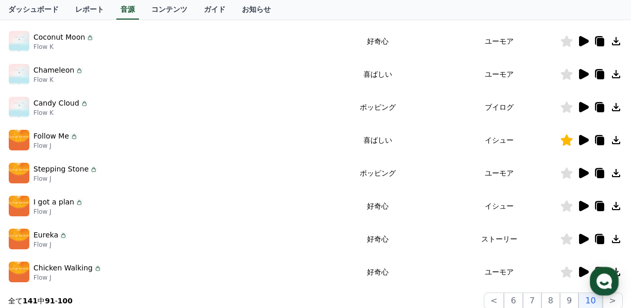
click at [580, 267] on icon at bounding box center [583, 272] width 12 height 12
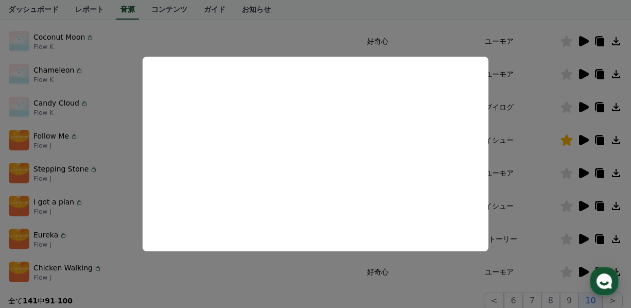
click at [530, 242] on button "close modal" at bounding box center [315, 154] width 631 height 308
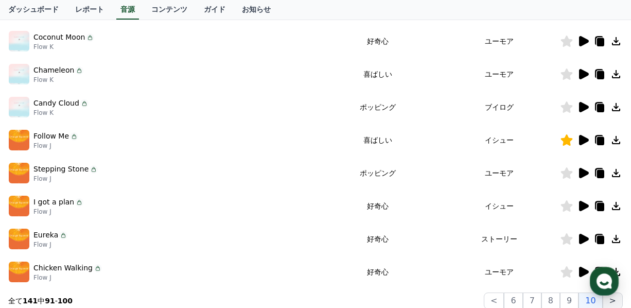
click at [614, 298] on button ">" at bounding box center [613, 300] width 20 height 16
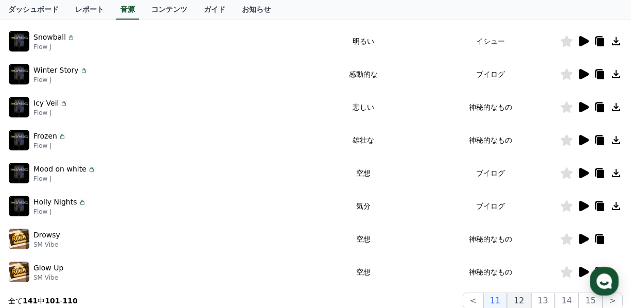
click at [524, 295] on button "12" at bounding box center [519, 300] width 24 height 16
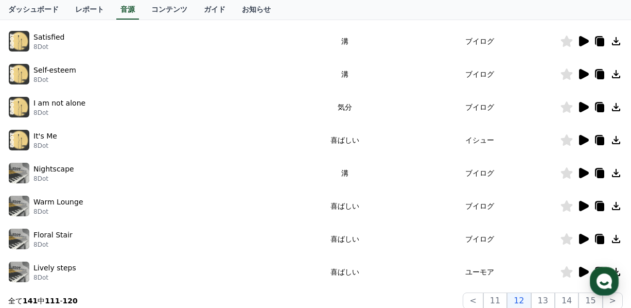
click at [581, 269] on icon at bounding box center [584, 272] width 10 height 10
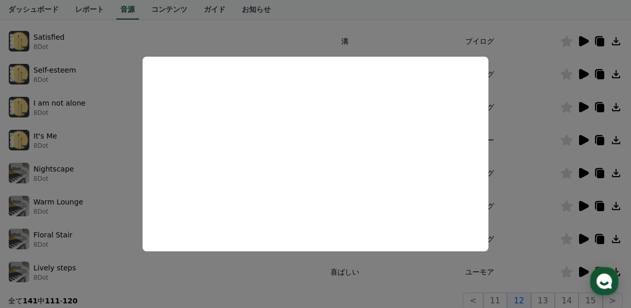
click at [528, 222] on button "close modal" at bounding box center [315, 154] width 631 height 308
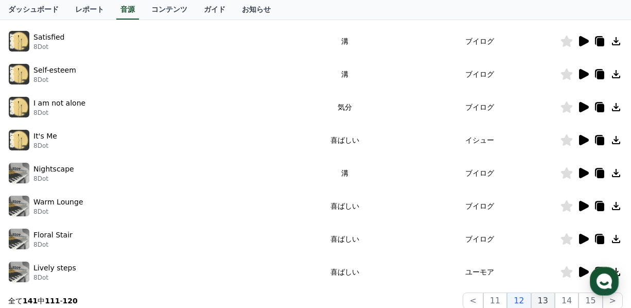
click at [545, 300] on button "13" at bounding box center [543, 300] width 24 height 16
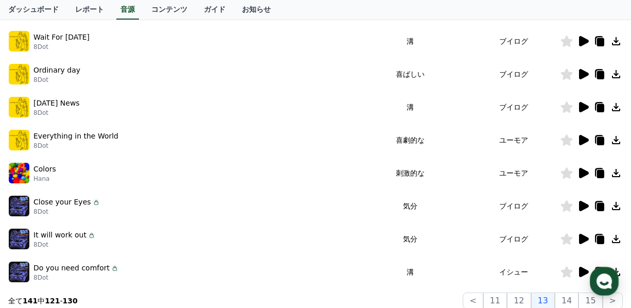
click at [584, 140] on icon at bounding box center [584, 140] width 10 height 10
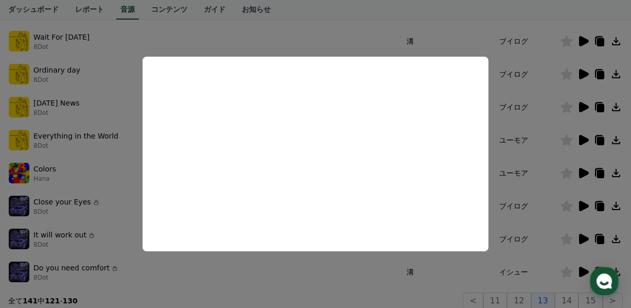
click at [503, 186] on button "close modal" at bounding box center [315, 154] width 631 height 308
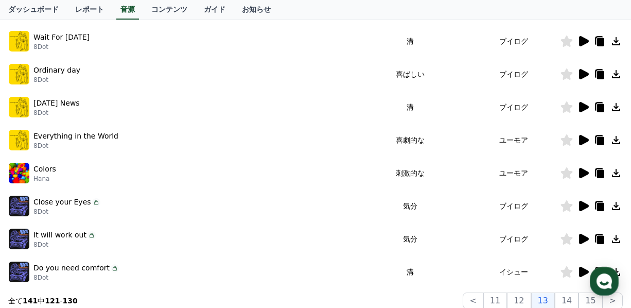
click at [583, 177] on icon at bounding box center [584, 173] width 10 height 10
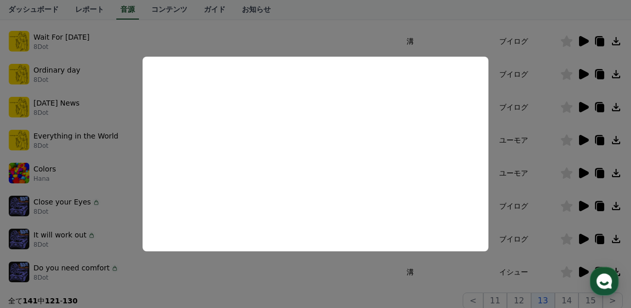
click at [507, 187] on button "close modal" at bounding box center [315, 154] width 631 height 308
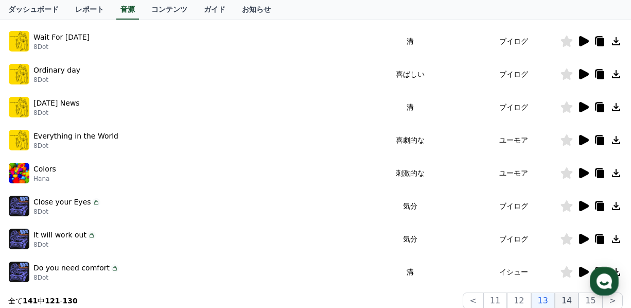
click at [572, 303] on button "14" at bounding box center [567, 300] width 24 height 16
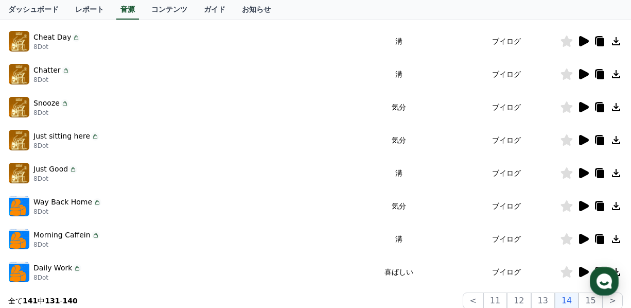
click at [583, 108] on icon at bounding box center [584, 107] width 10 height 10
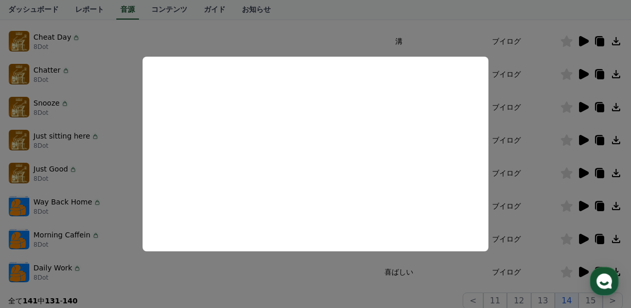
click at [547, 159] on button "close modal" at bounding box center [315, 154] width 631 height 308
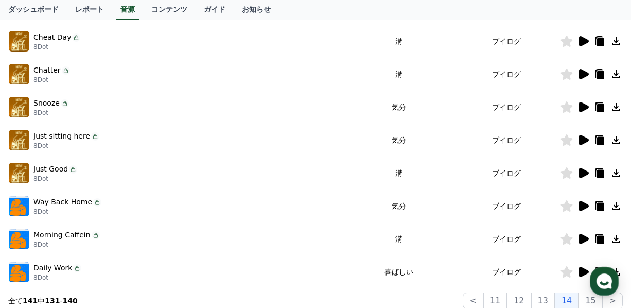
click at [584, 273] on icon at bounding box center [584, 272] width 10 height 10
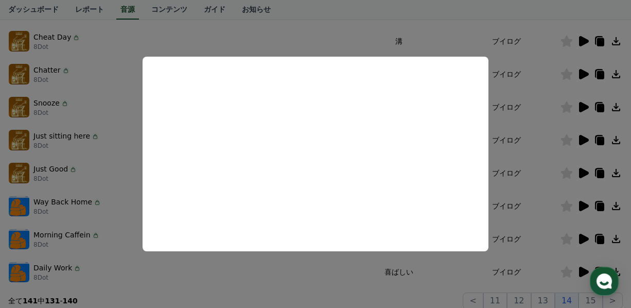
click at [442, 269] on button "close modal" at bounding box center [315, 154] width 631 height 308
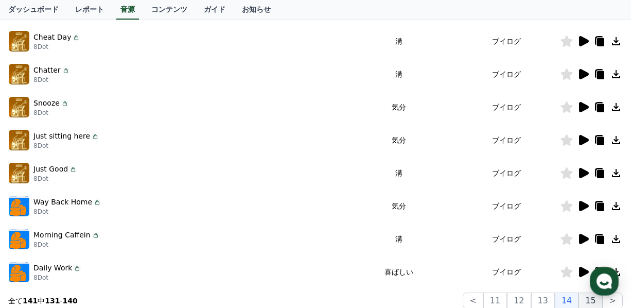
click at [592, 297] on button "15" at bounding box center [590, 300] width 24 height 16
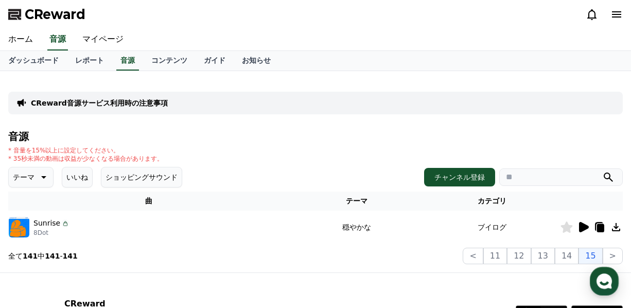
click at [583, 222] on icon at bounding box center [583, 227] width 12 height 12
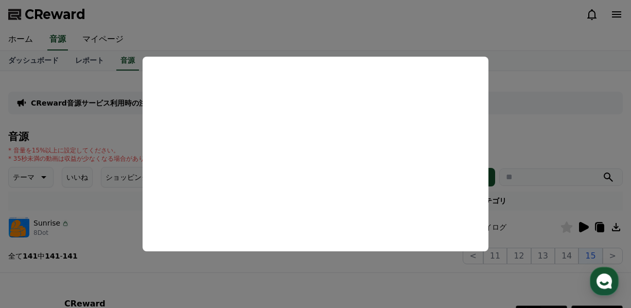
click at [554, 127] on button "close modal" at bounding box center [315, 154] width 631 height 308
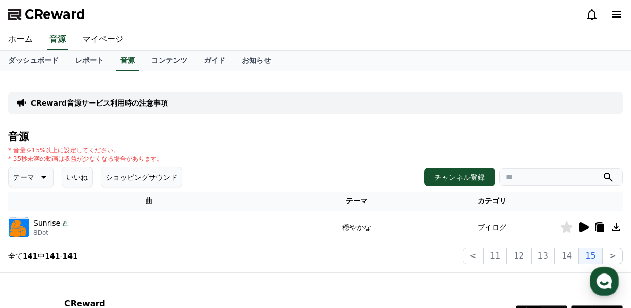
click at [284, 145] on div "音源 * 音量を15%以上に設定してください。 * 35秒未満の動画は収益が少なくなる場合があります。 テーマ いいね ショッピングサウンド チャンネル登録 …" at bounding box center [315, 197] width 614 height 133
